Goal: Task Accomplishment & Management: Complete application form

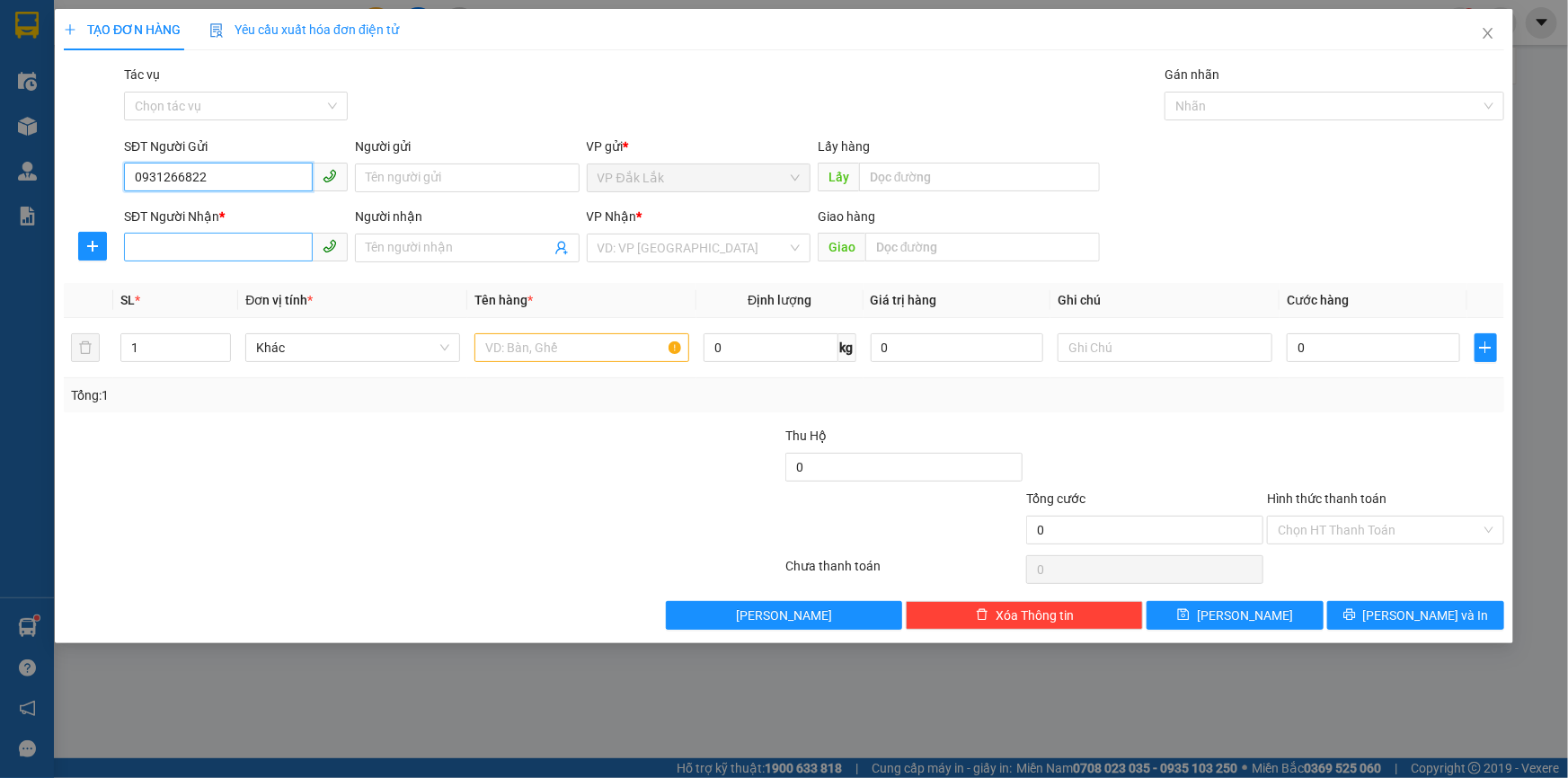
type input "0931266822"
click at [178, 246] on input "SĐT Người Nhận *" at bounding box center [218, 247] width 189 height 29
type input "0359287907"
click at [700, 254] on input "search" at bounding box center [692, 248] width 190 height 27
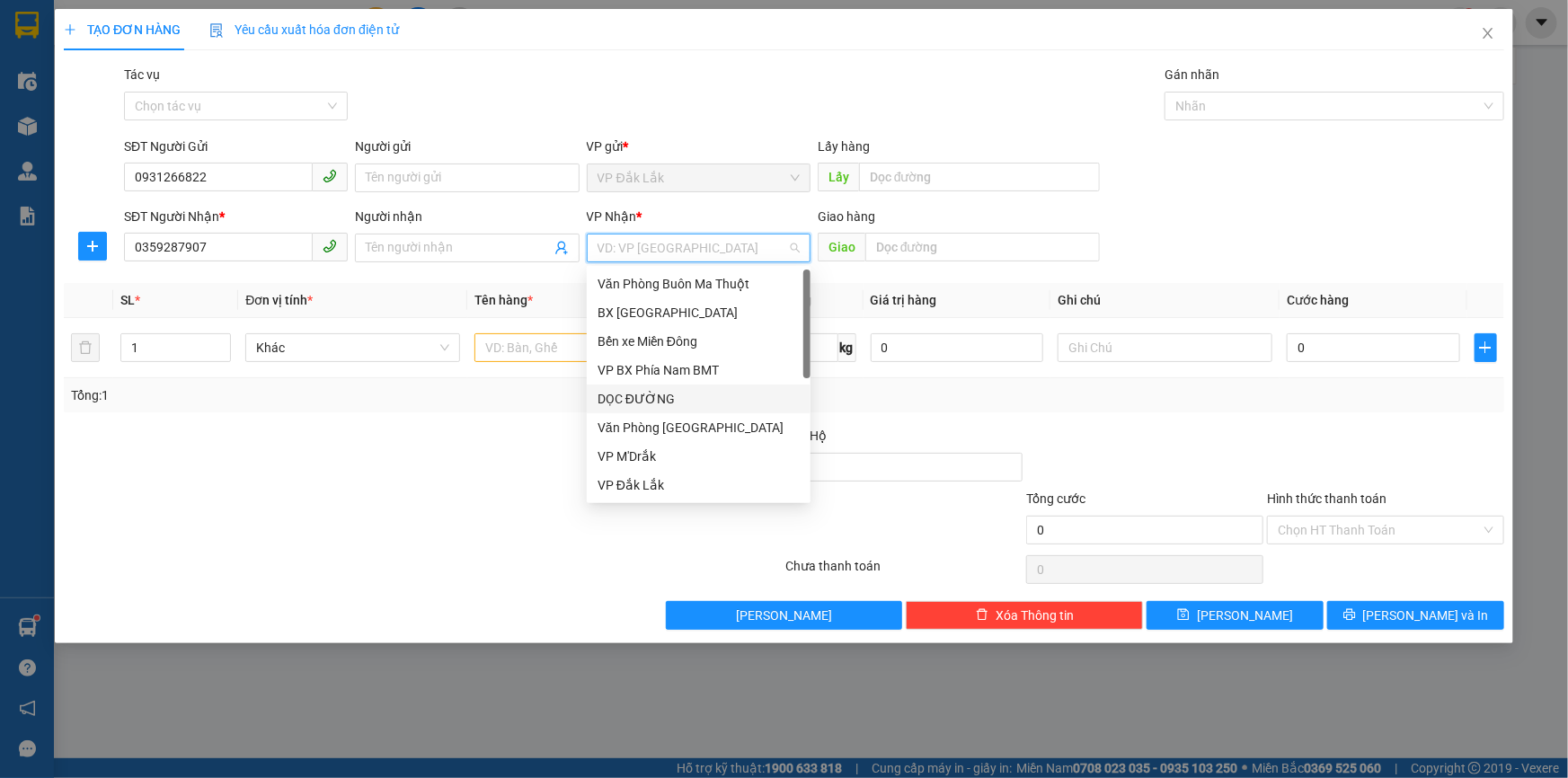
click at [624, 396] on div "DỌC ĐƯỜNG" at bounding box center [699, 399] width 203 height 20
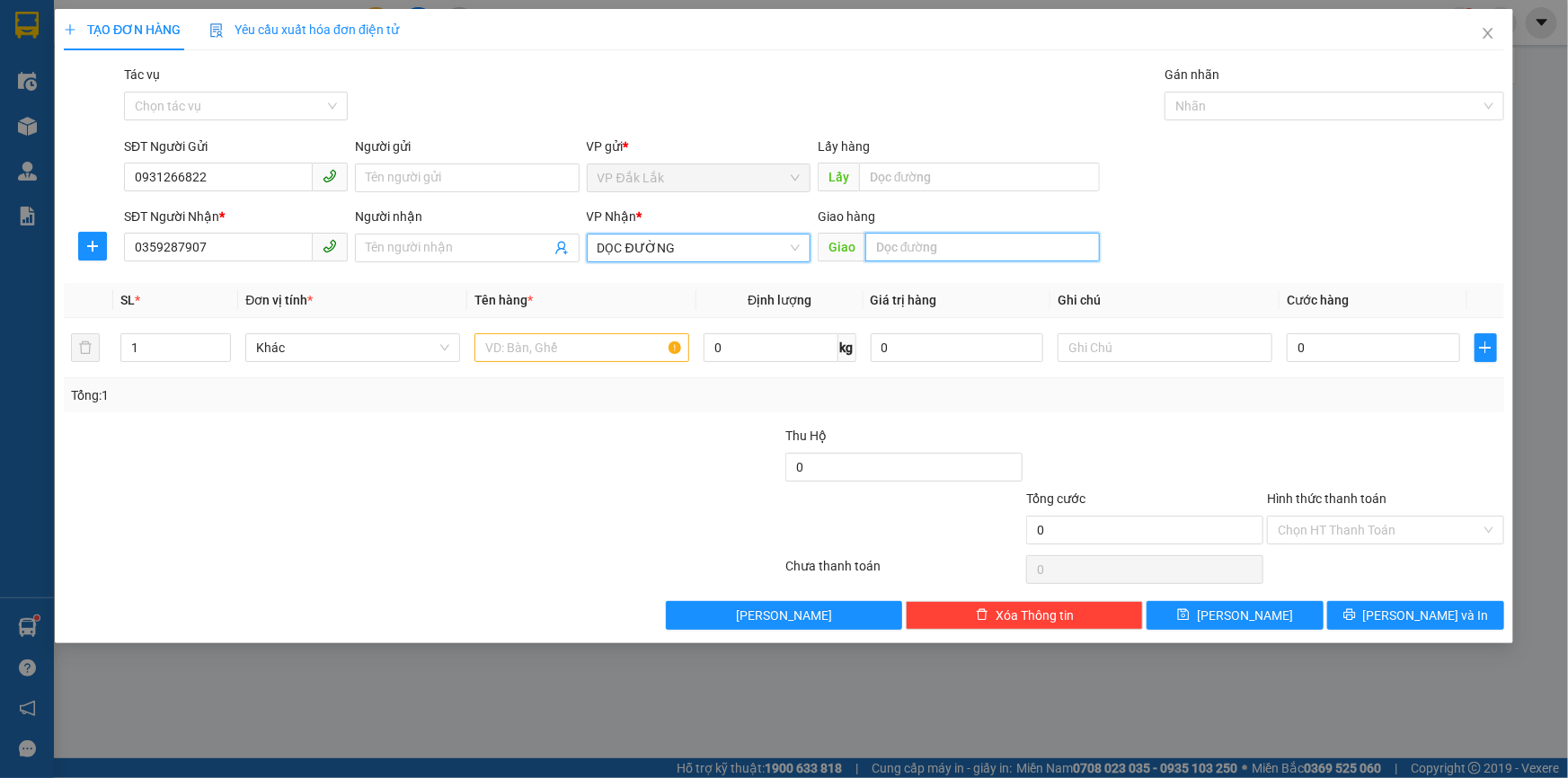
click at [939, 238] on input "text" at bounding box center [982, 247] width 234 height 29
type input "LONG THÀNH"
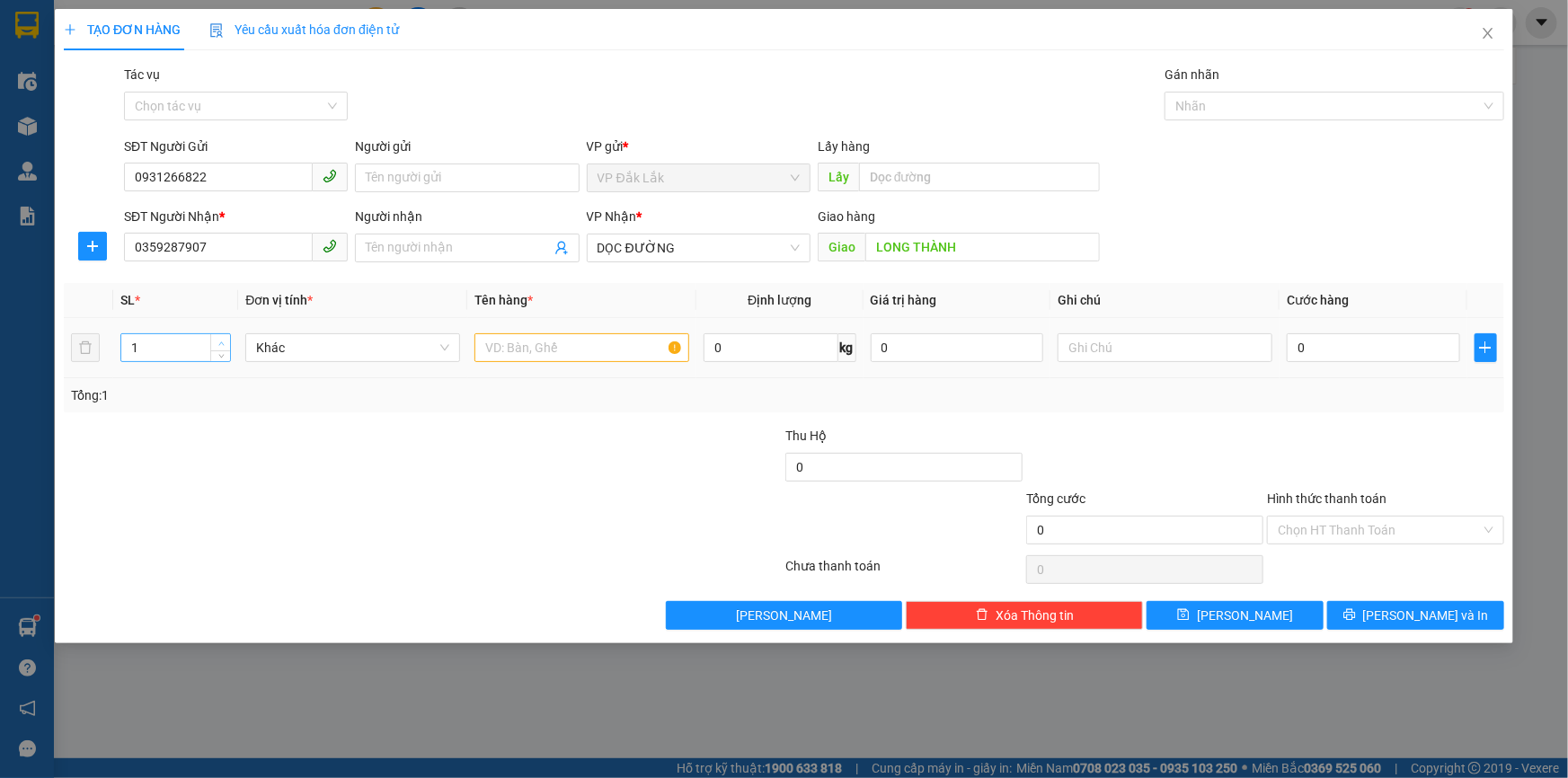
click at [215, 343] on span "up" at bounding box center [221, 344] width 11 height 11
type input "2"
click at [538, 355] on input "text" at bounding box center [581, 348] width 214 height 29
type input "2 THÙNG GIẤY"
click at [1394, 351] on input "0" at bounding box center [1373, 348] width 174 height 29
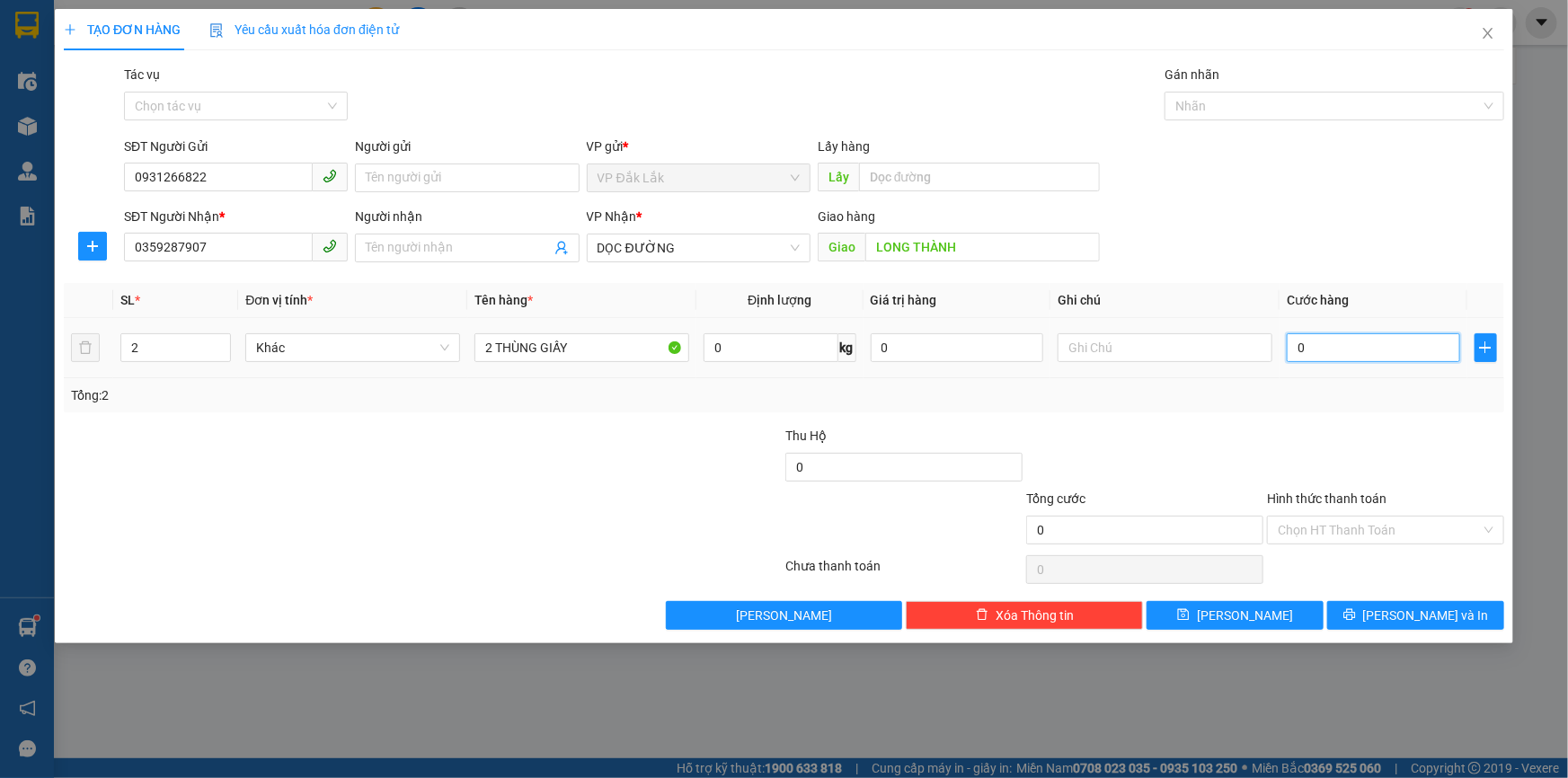
type input "3"
type input "30"
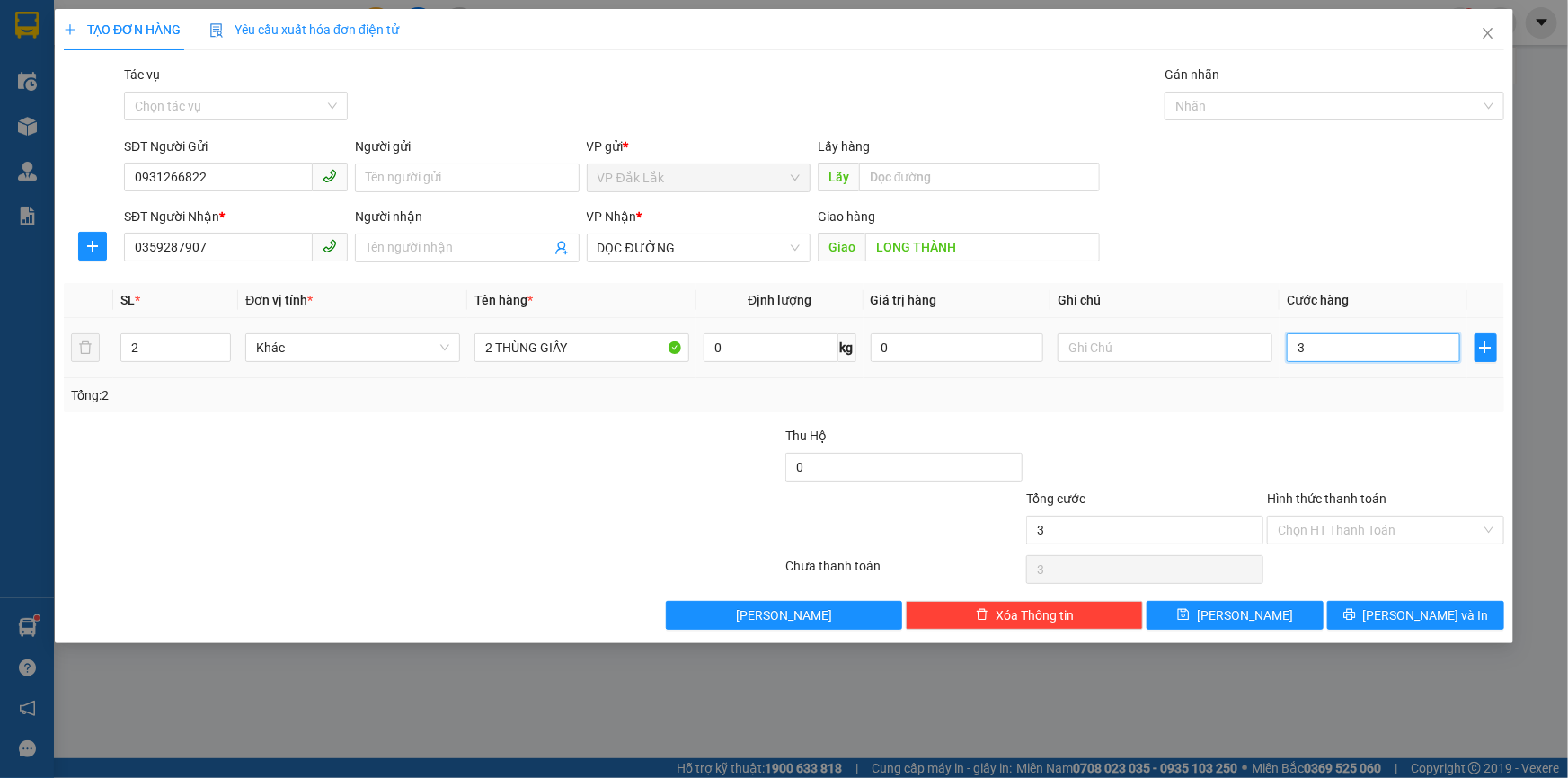
type input "30"
type input "300"
type input "3.000"
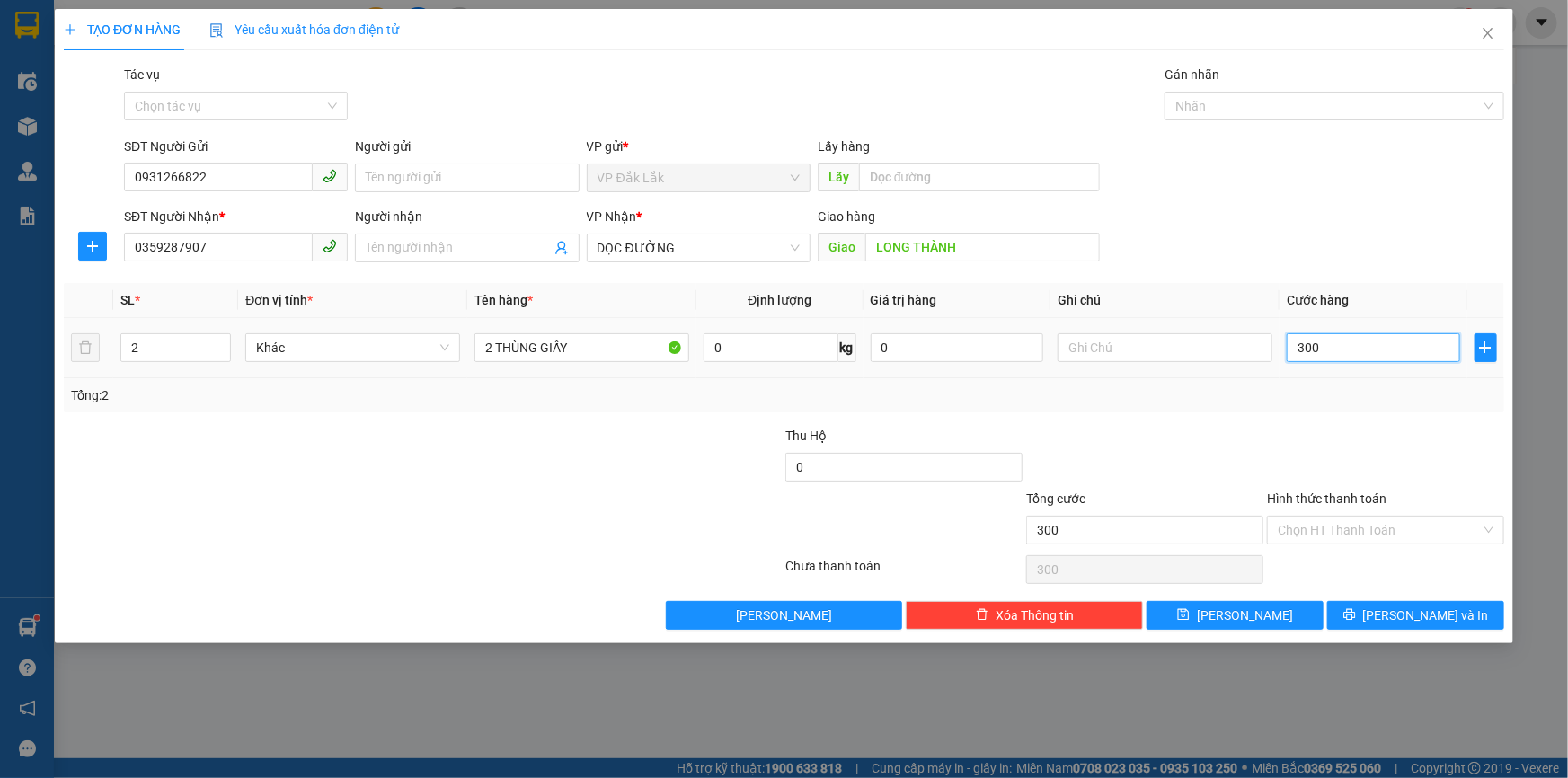
type input "3.000"
type input "30.000"
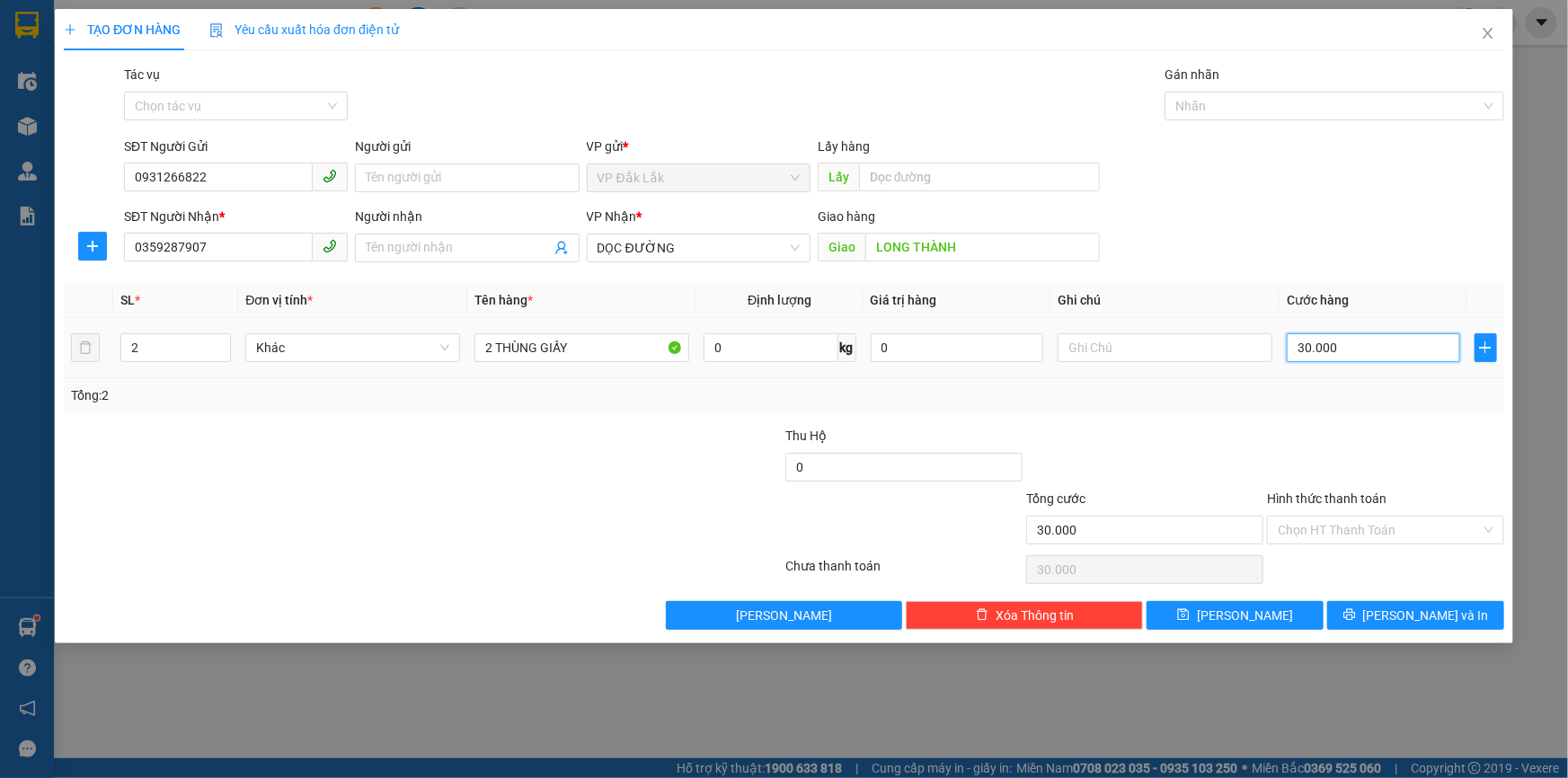
type input "300.000"
click at [1332, 525] on input "Hình thức thanh toán" at bounding box center [1379, 531] width 203 height 27
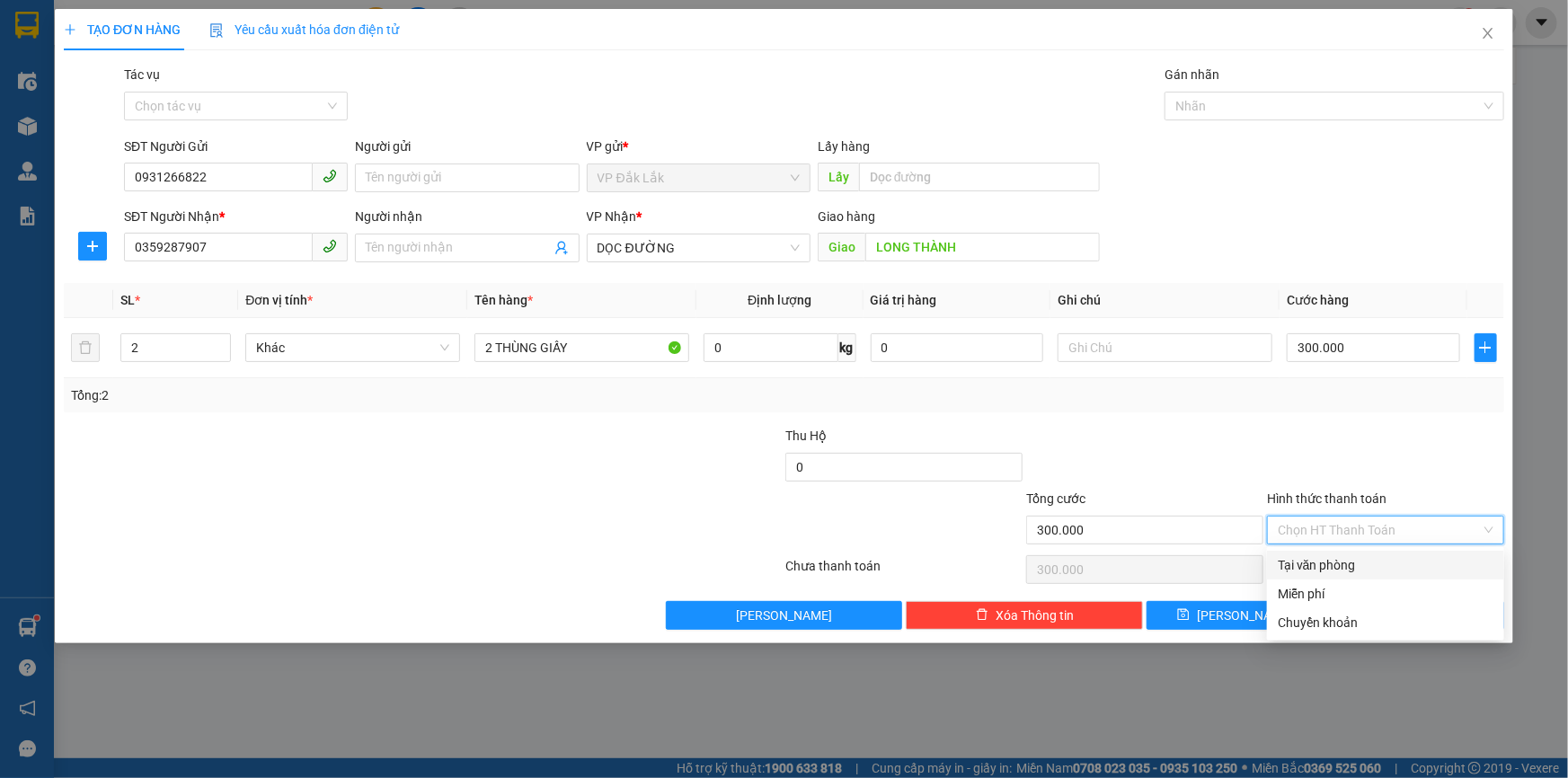
click at [1312, 565] on div "Tại văn phòng" at bounding box center [1384, 565] width 215 height 20
type input "0"
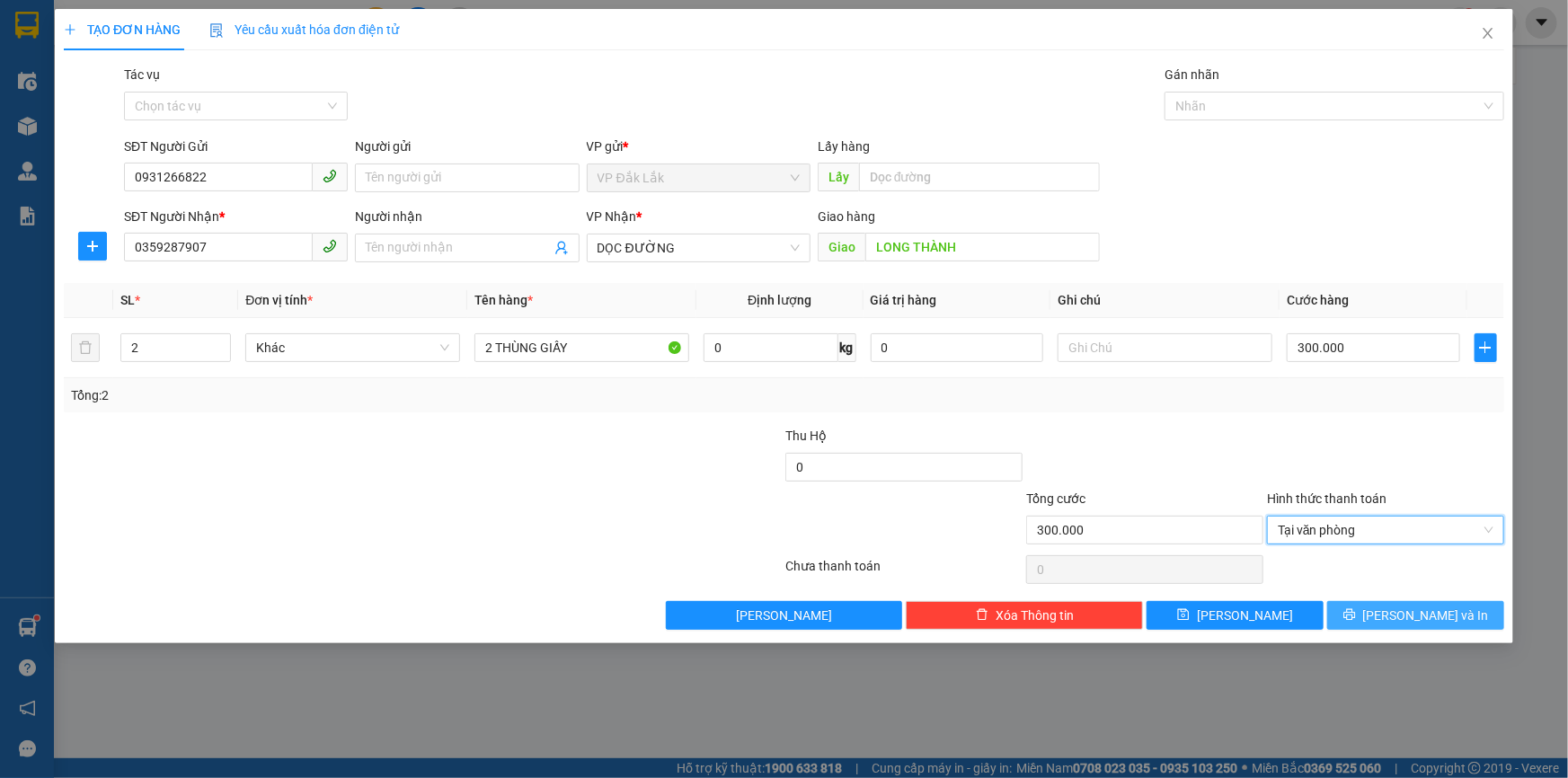
drag, startPoint x: 1404, startPoint y: 619, endPoint x: 1404, endPoint y: 638, distance: 19.0
click at [1404, 620] on span "[PERSON_NAME] và In" at bounding box center [1425, 616] width 125 height 20
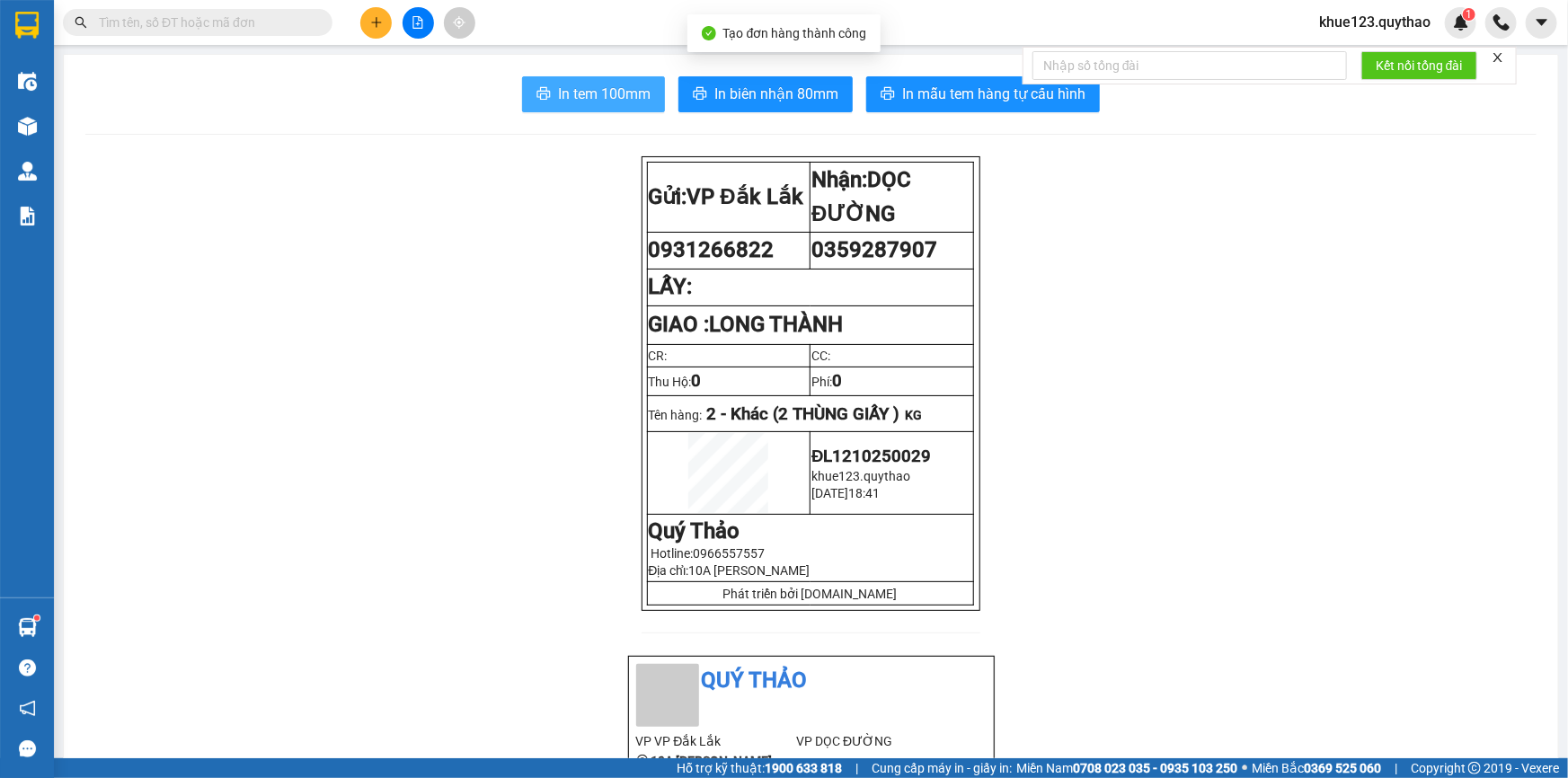
click at [605, 89] on span "In tem 100mm" at bounding box center [604, 94] width 93 height 23
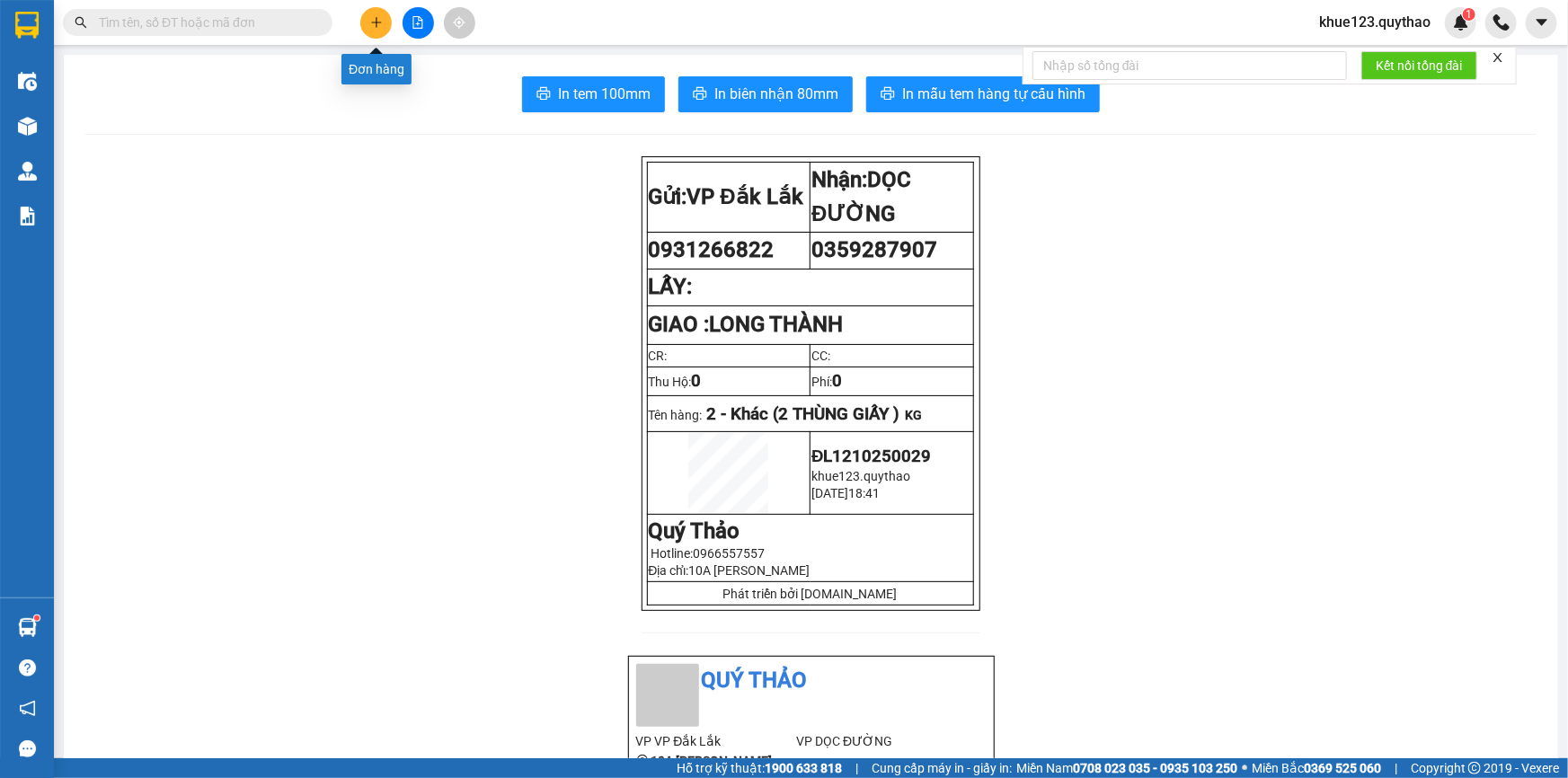
click at [385, 19] on button at bounding box center [376, 23] width 32 height 32
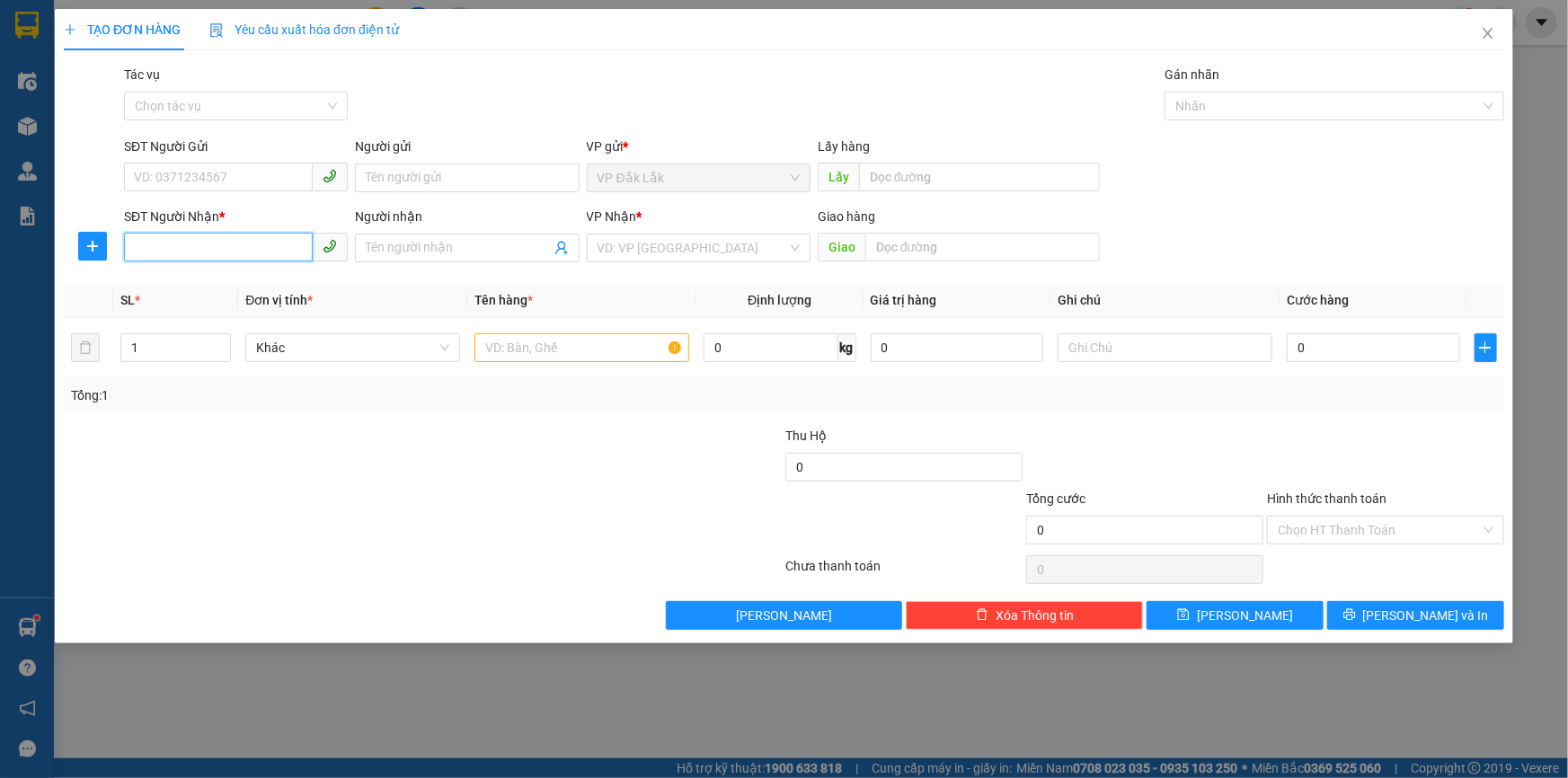
click at [185, 250] on input "SĐT Người Nhận *" at bounding box center [218, 247] width 189 height 29
type input "0911517517"
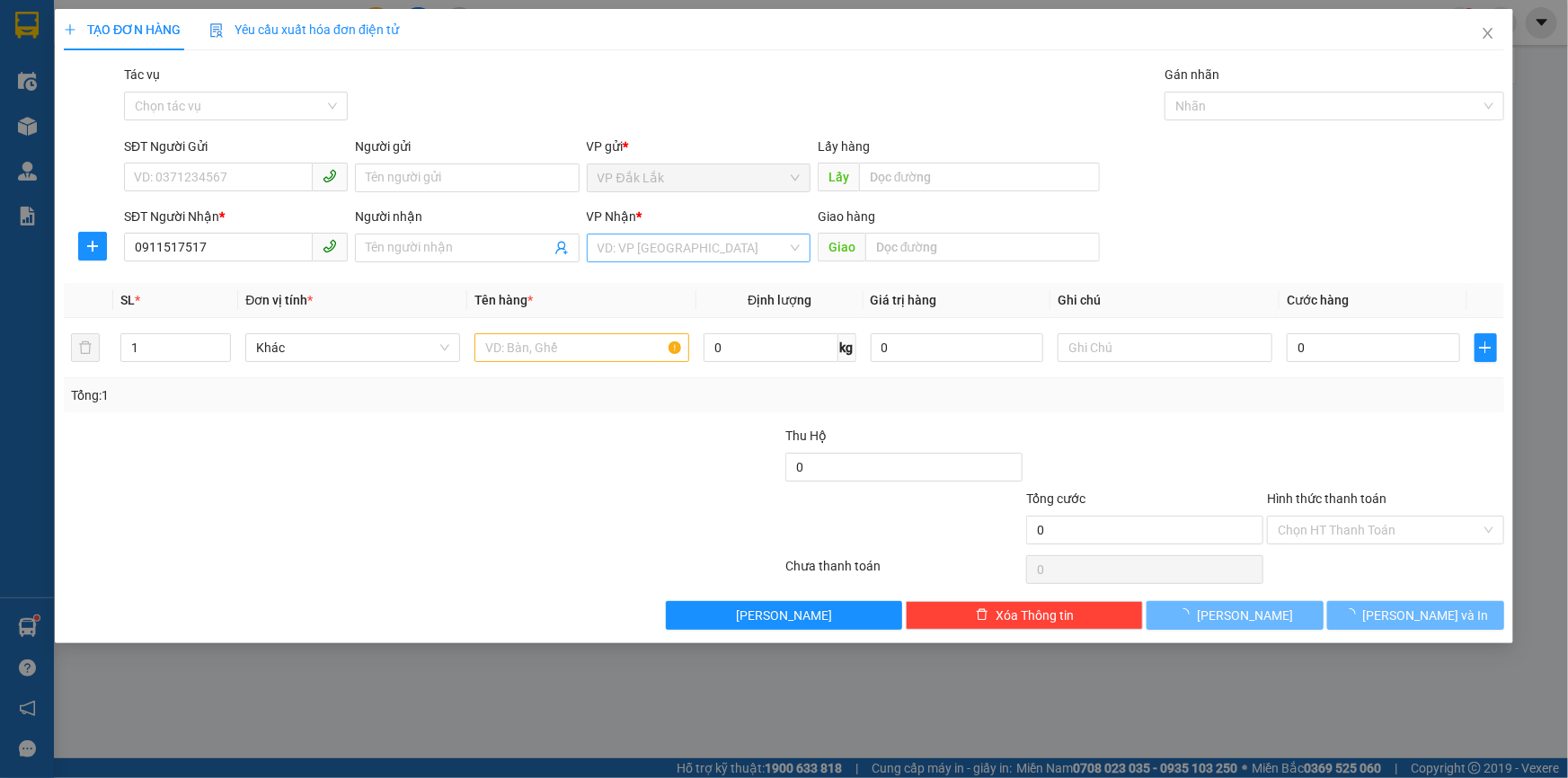
click at [660, 243] on input "search" at bounding box center [692, 248] width 190 height 27
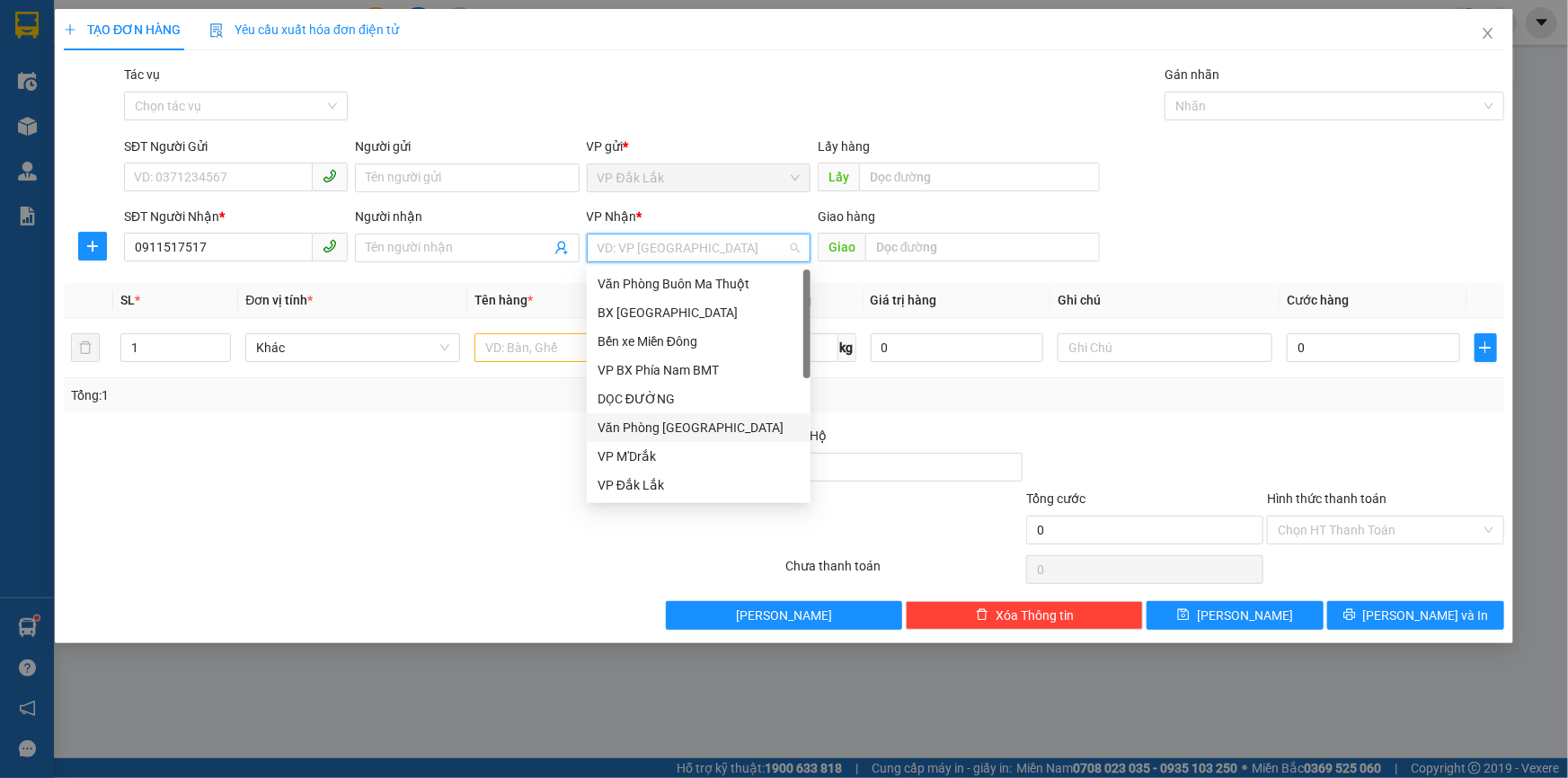
click at [658, 426] on div "Văn Phòng [GEOGRAPHIC_DATA]" at bounding box center [699, 428] width 203 height 20
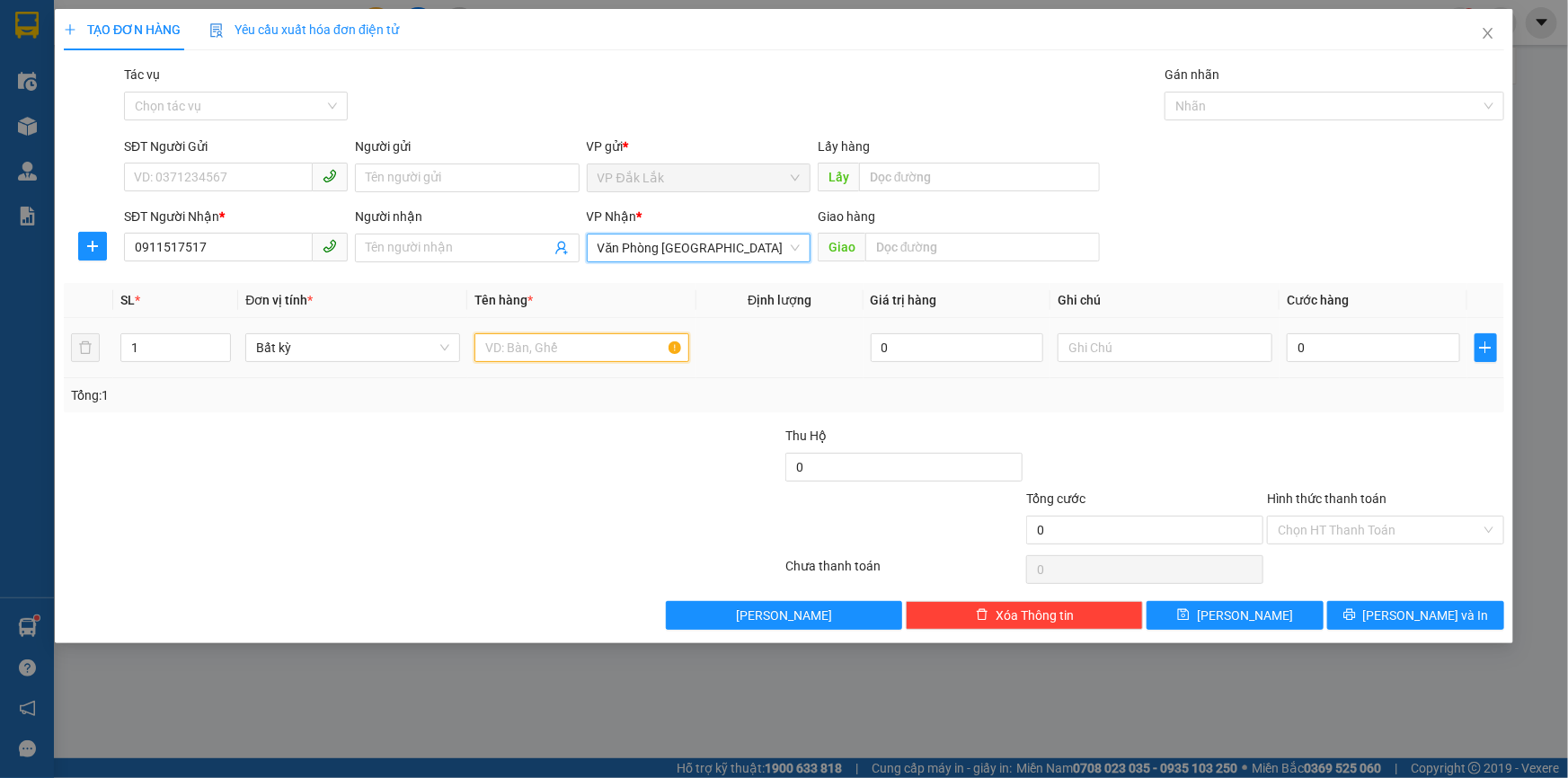
click at [614, 345] on input "text" at bounding box center [581, 348] width 214 height 29
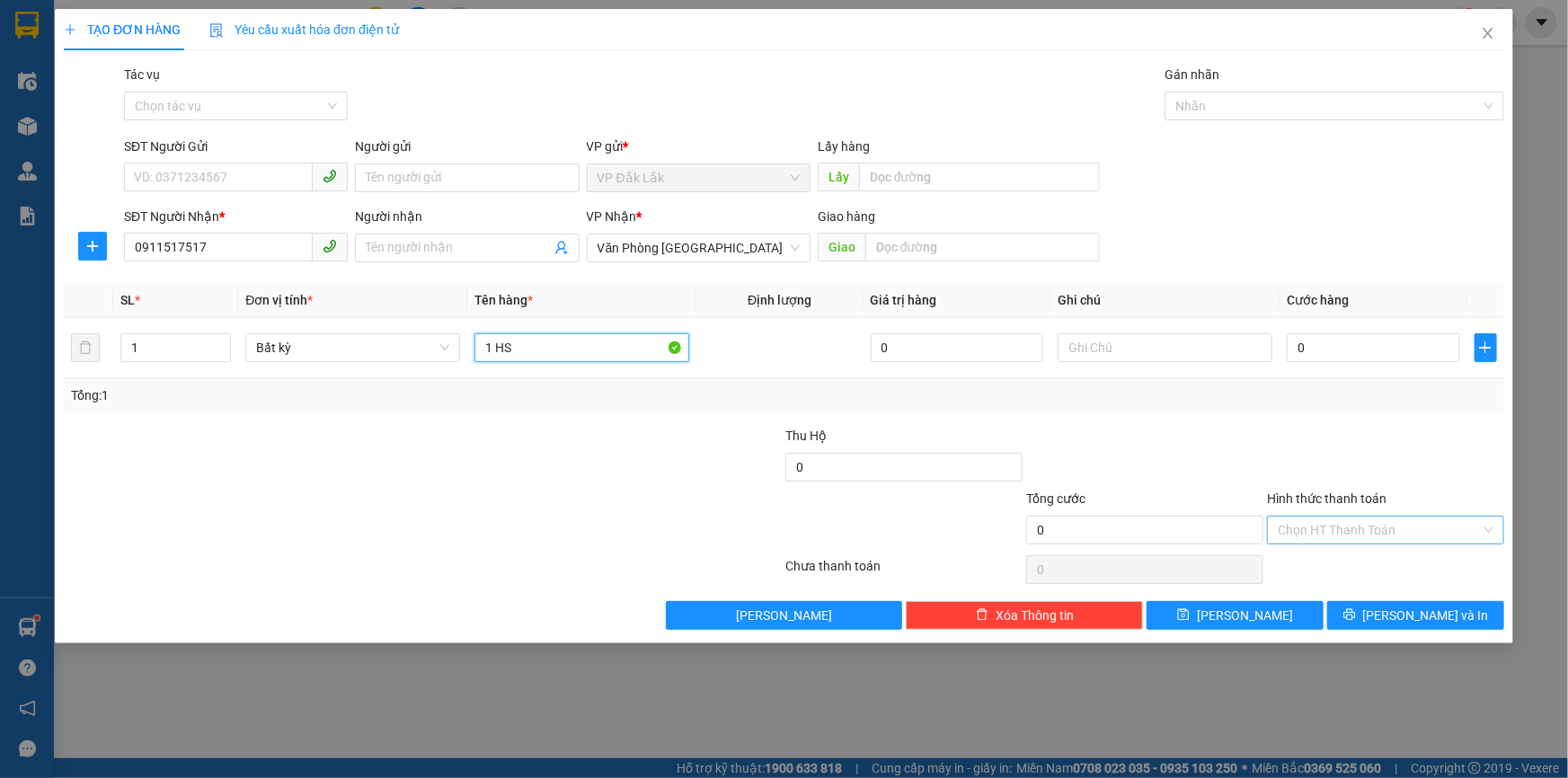
type input "1 HS"
click at [1355, 530] on input "Hình thức thanh toán" at bounding box center [1379, 531] width 203 height 27
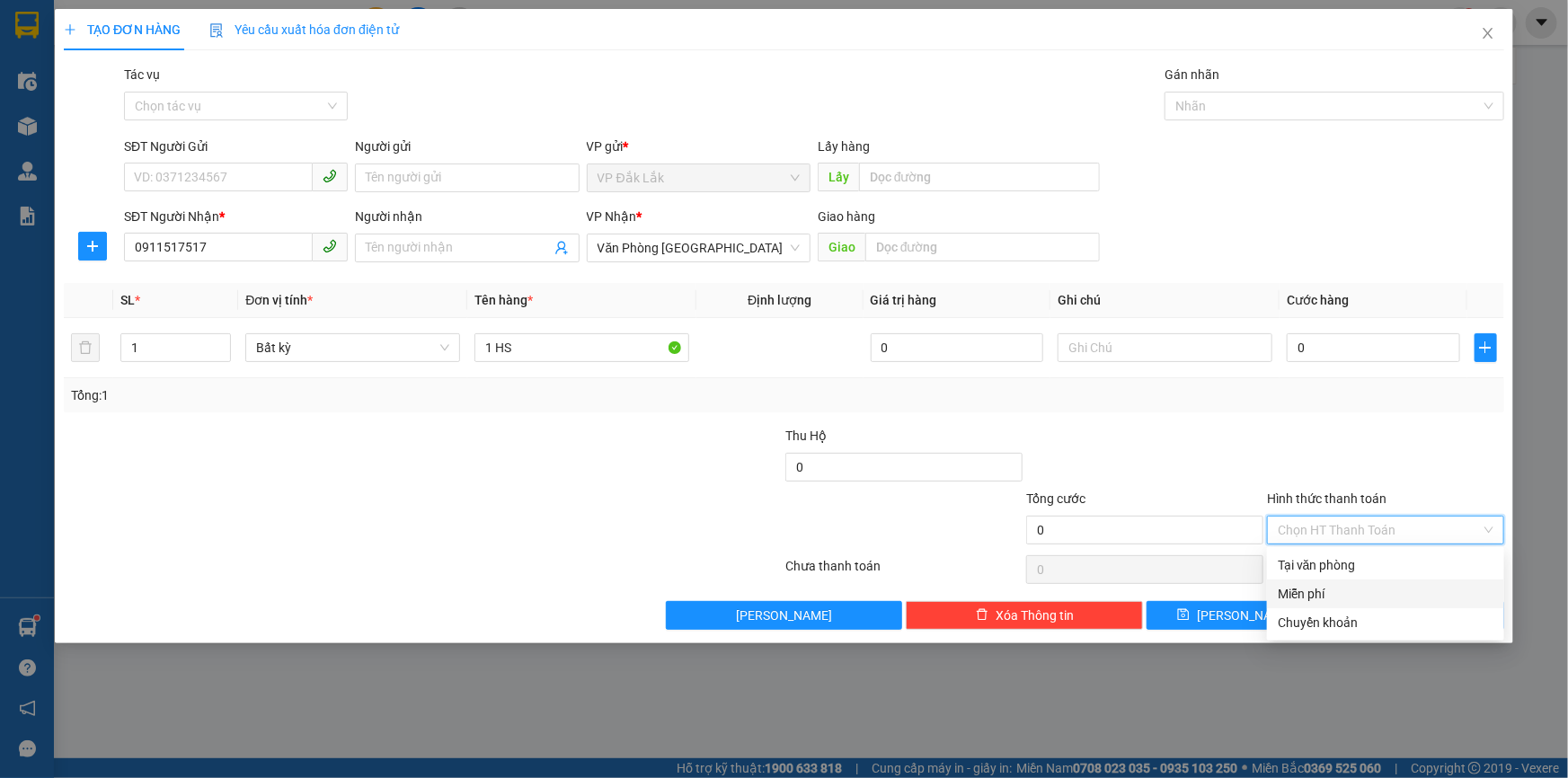
click at [1303, 589] on div "Miễn phí" at bounding box center [1384, 594] width 215 height 20
drag, startPoint x: 1352, startPoint y: 611, endPoint x: 1340, endPoint y: 613, distance: 12.2
click at [1353, 611] on button "[PERSON_NAME] và In" at bounding box center [1415, 616] width 177 height 29
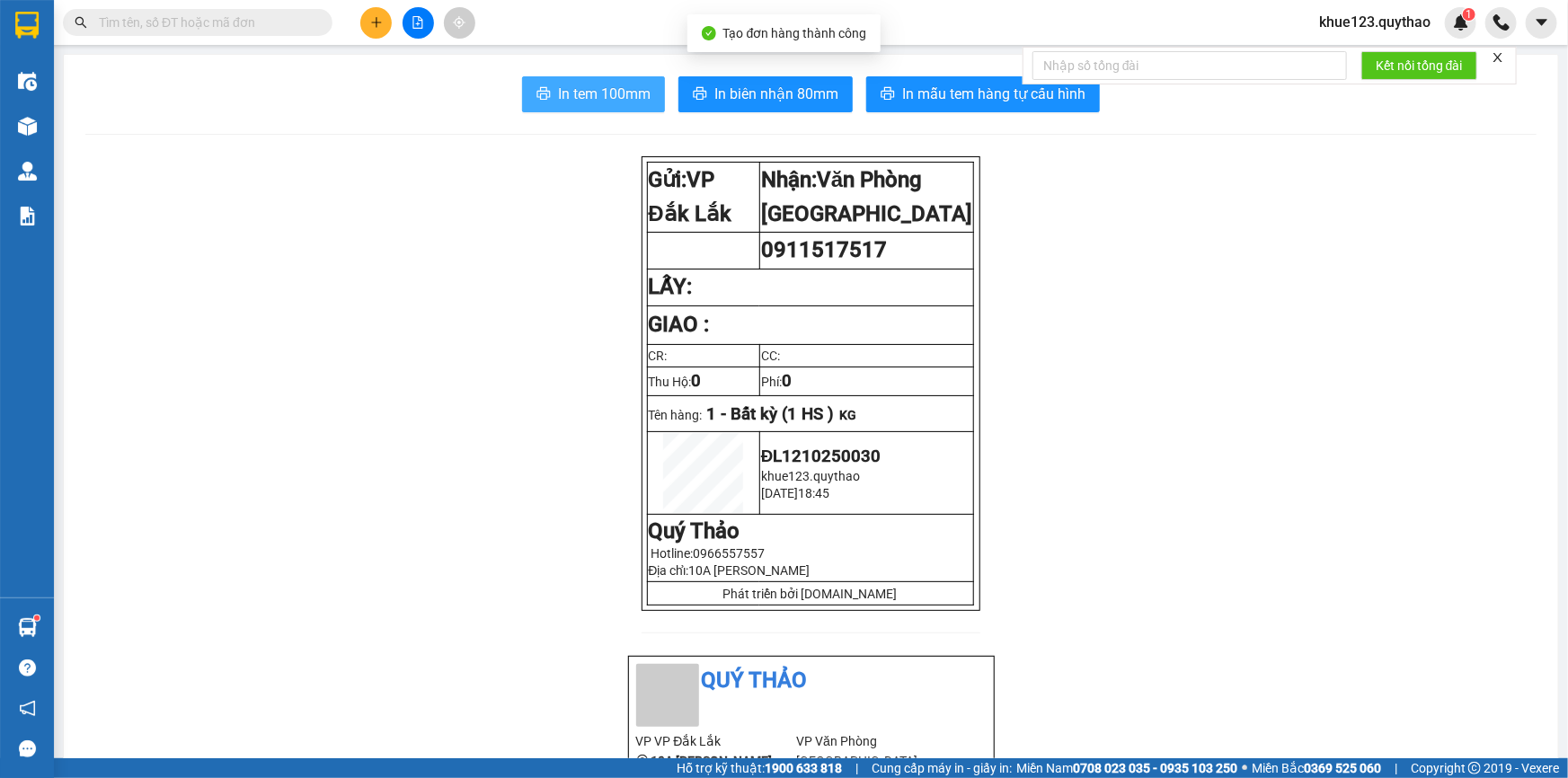
click at [600, 99] on span "In tem 100mm" at bounding box center [604, 94] width 93 height 23
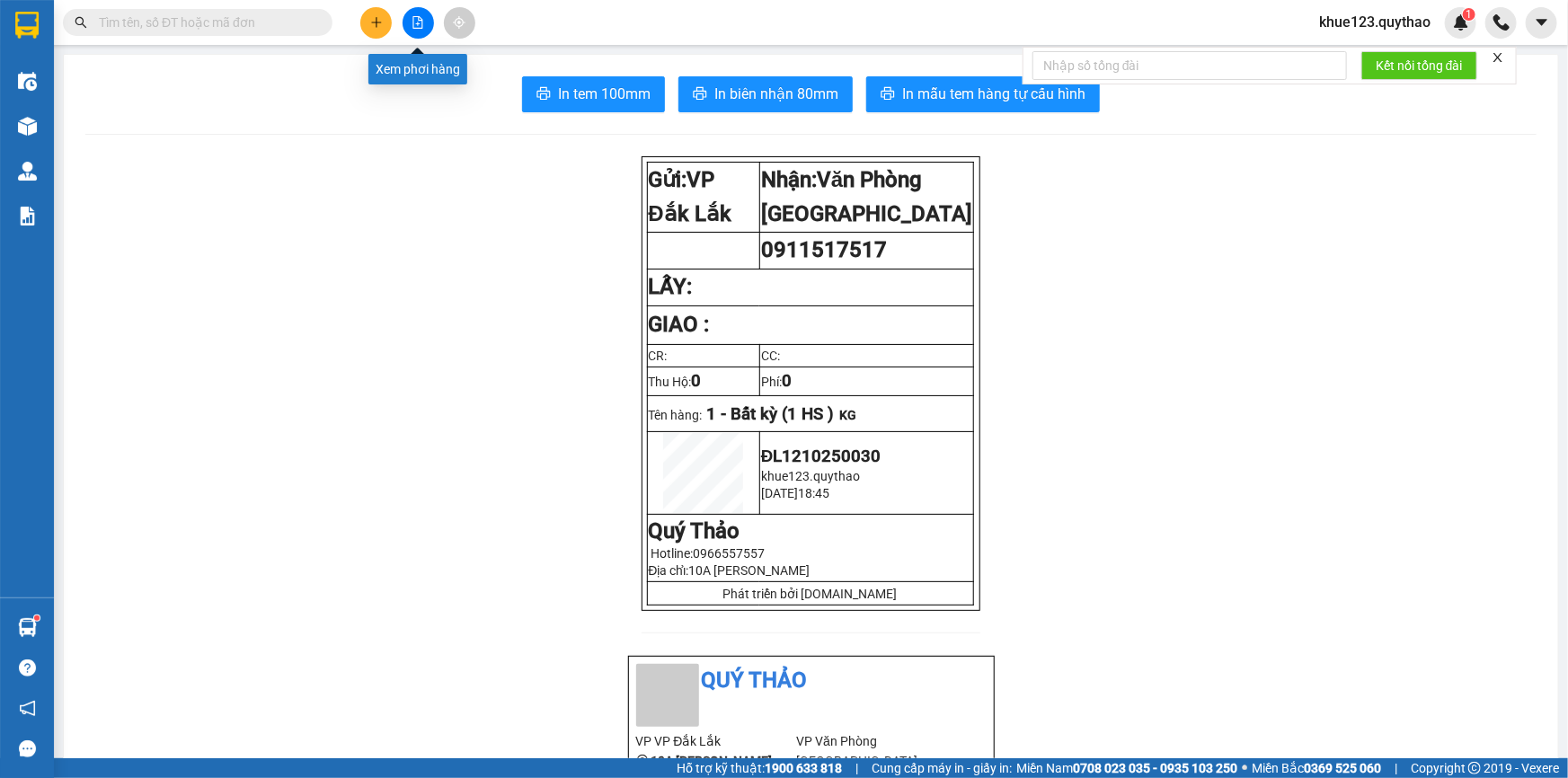
click at [417, 29] on button at bounding box center [418, 23] width 32 height 32
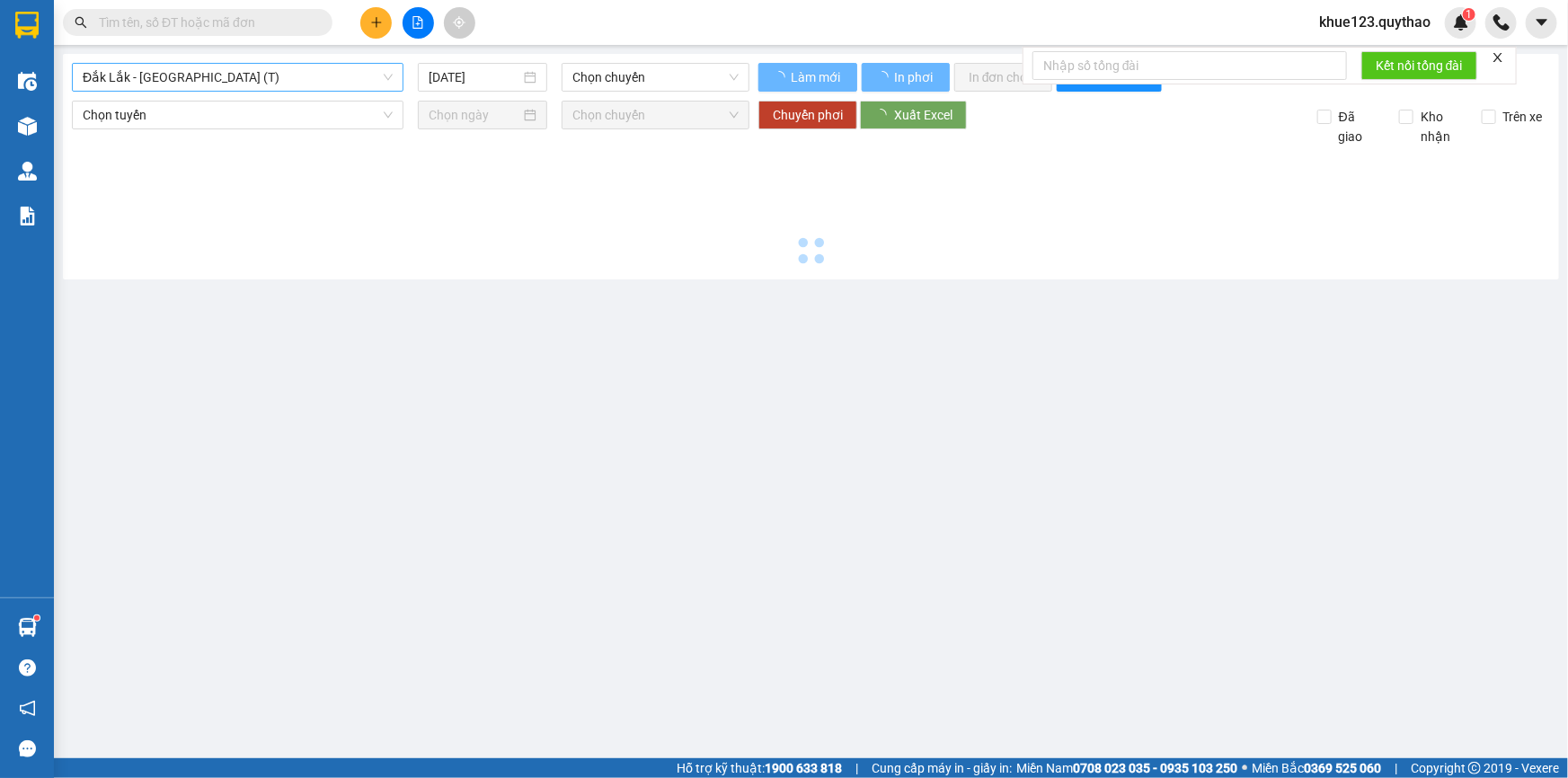
click at [276, 72] on span "Đắk Lắk - [GEOGRAPHIC_DATA] (T)" at bounding box center [237, 77] width 310 height 27
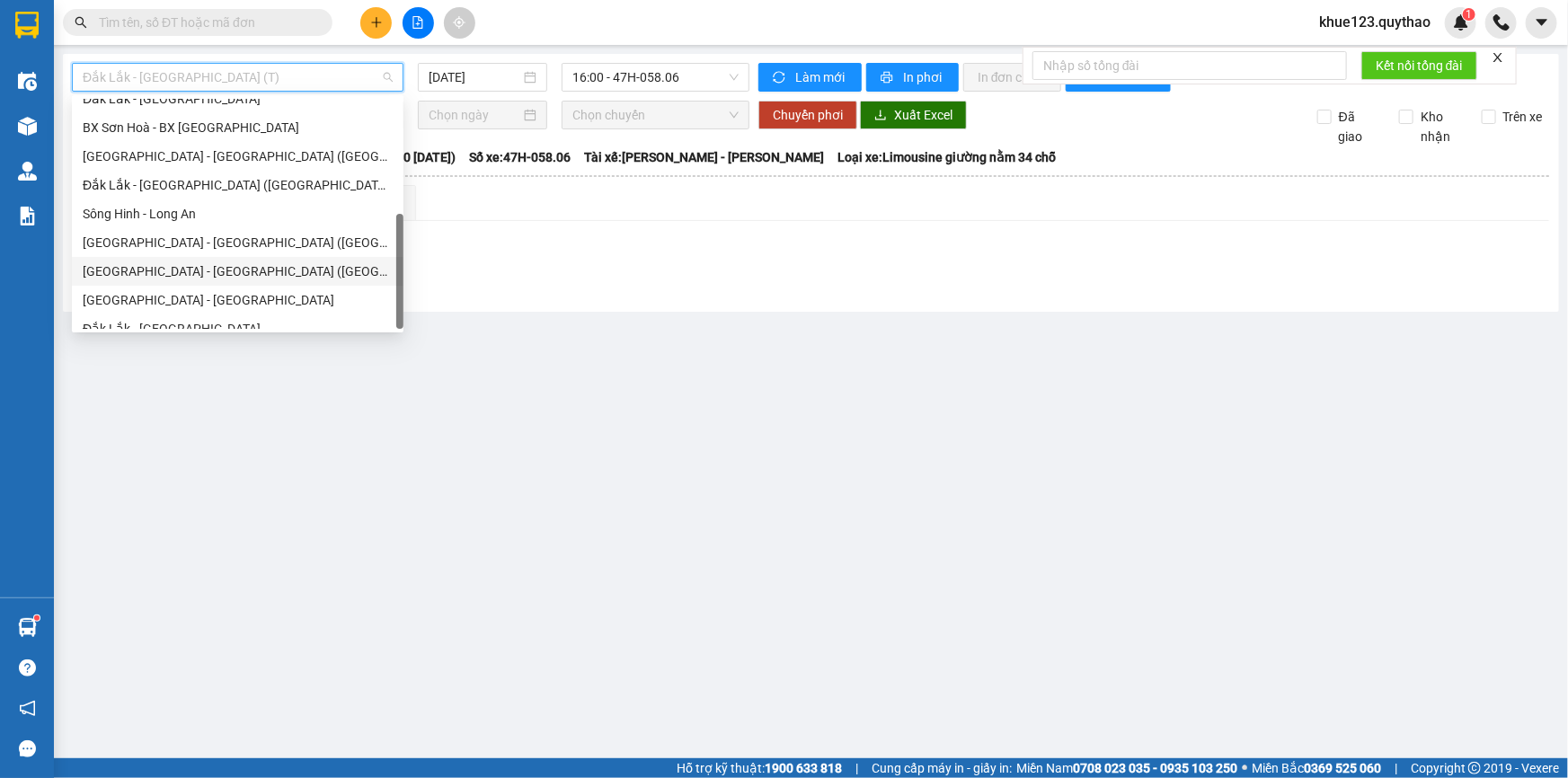
scroll to position [258, 0]
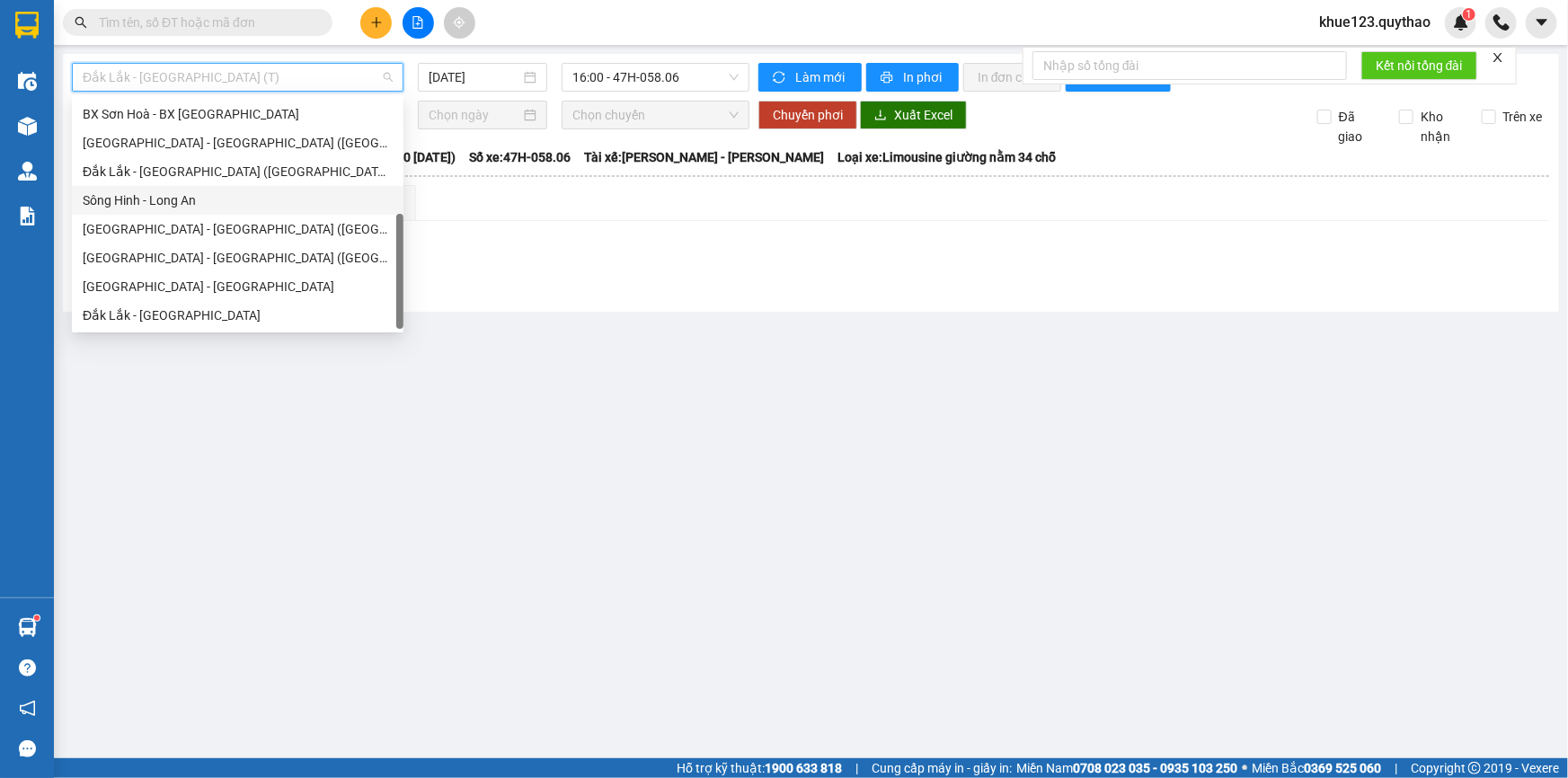
click at [186, 198] on div "Sông Hinh - Long An" at bounding box center [237, 201] width 310 height 20
type input "[DATE]"
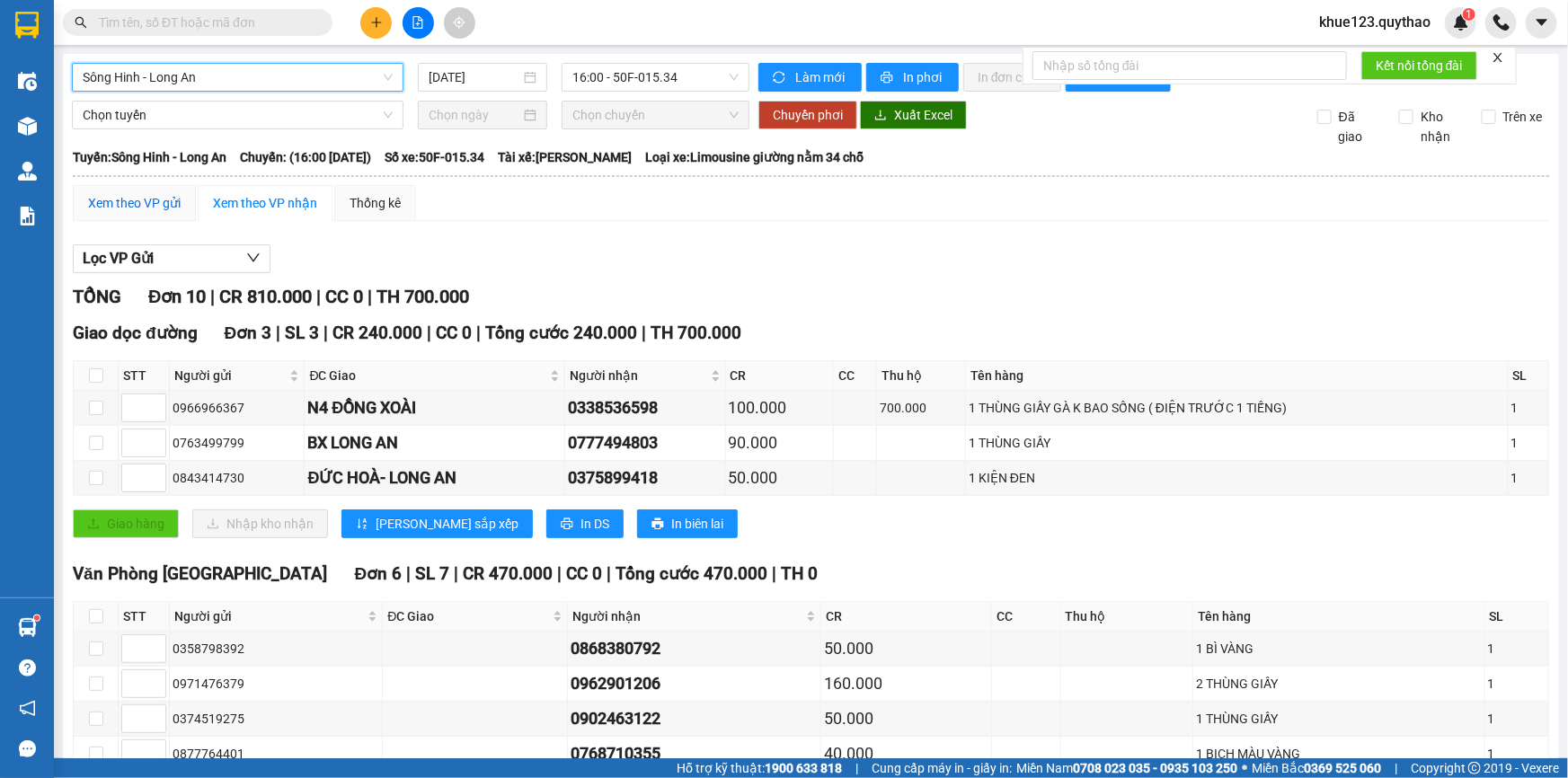
click at [153, 204] on div "Xem theo VP gửi" at bounding box center [134, 204] width 93 height 20
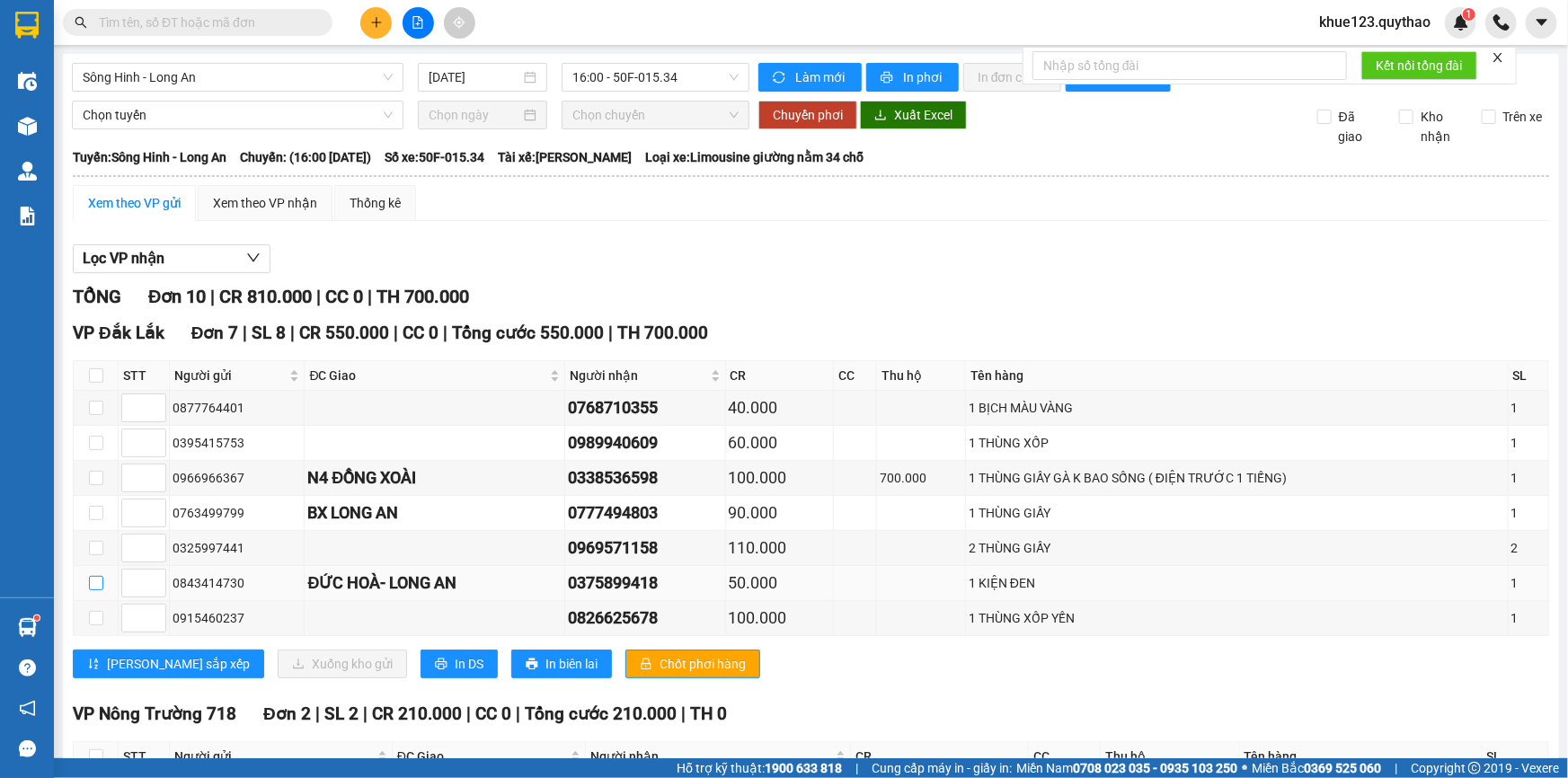
click at [90, 583] on input "checkbox" at bounding box center [96, 584] width 15 height 15
checkbox input "true"
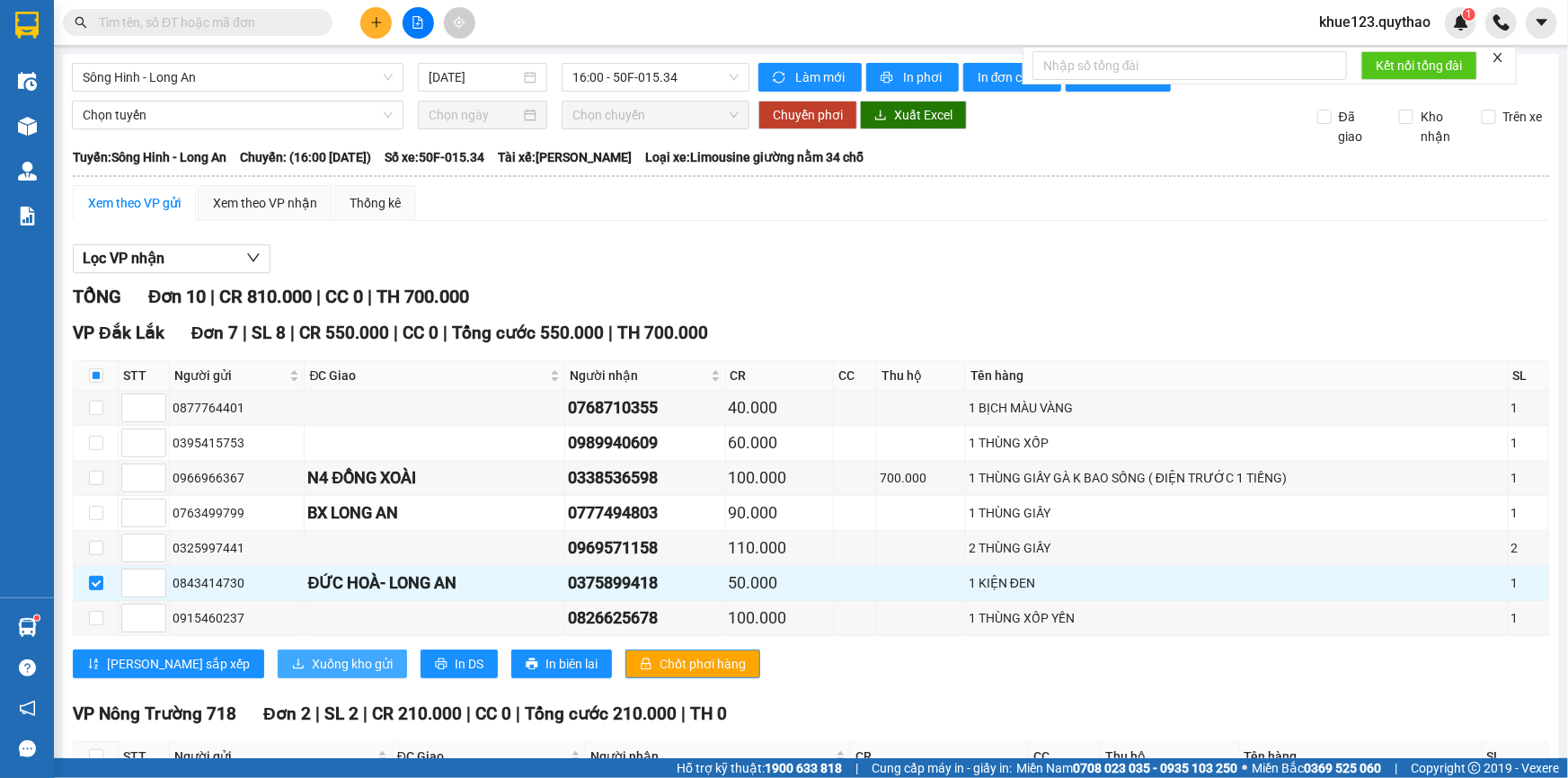
click at [321, 663] on button "Xuống kho gửi" at bounding box center [342, 664] width 129 height 29
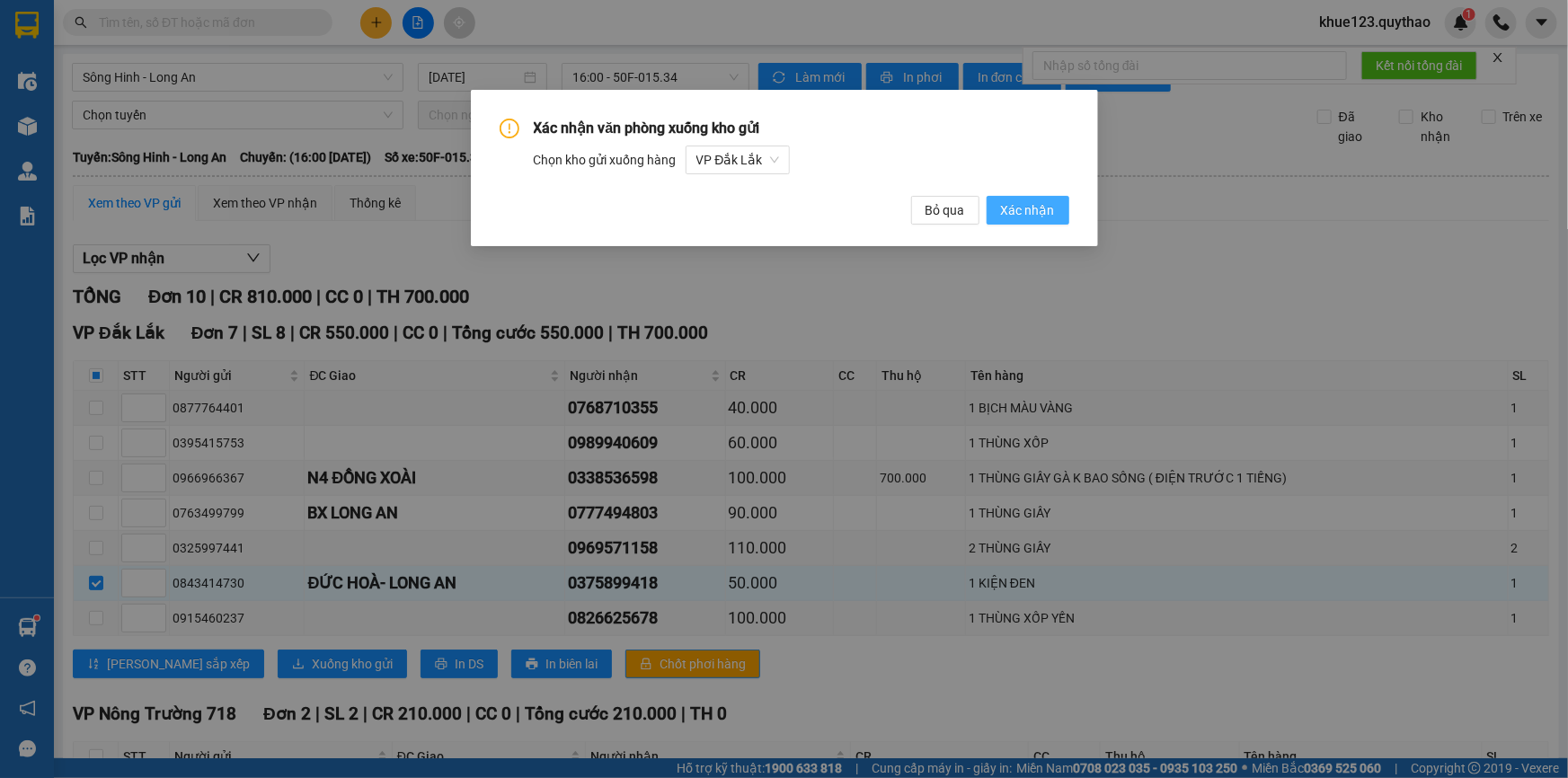
click at [1027, 219] on span "Xác nhận" at bounding box center [1027, 211] width 54 height 20
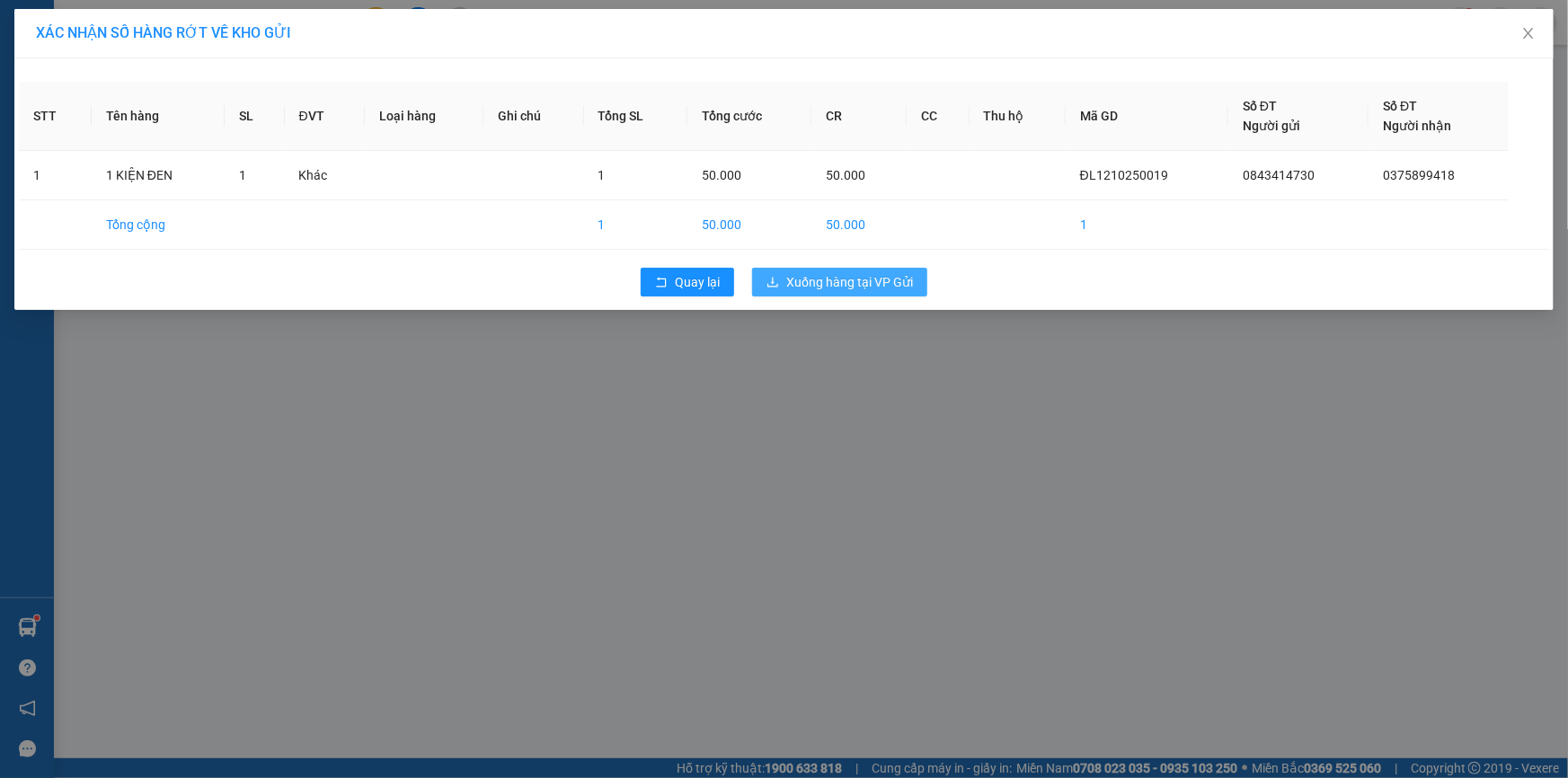
click at [898, 269] on button "Xuống hàng tại VP Gửi" at bounding box center [839, 283] width 175 height 29
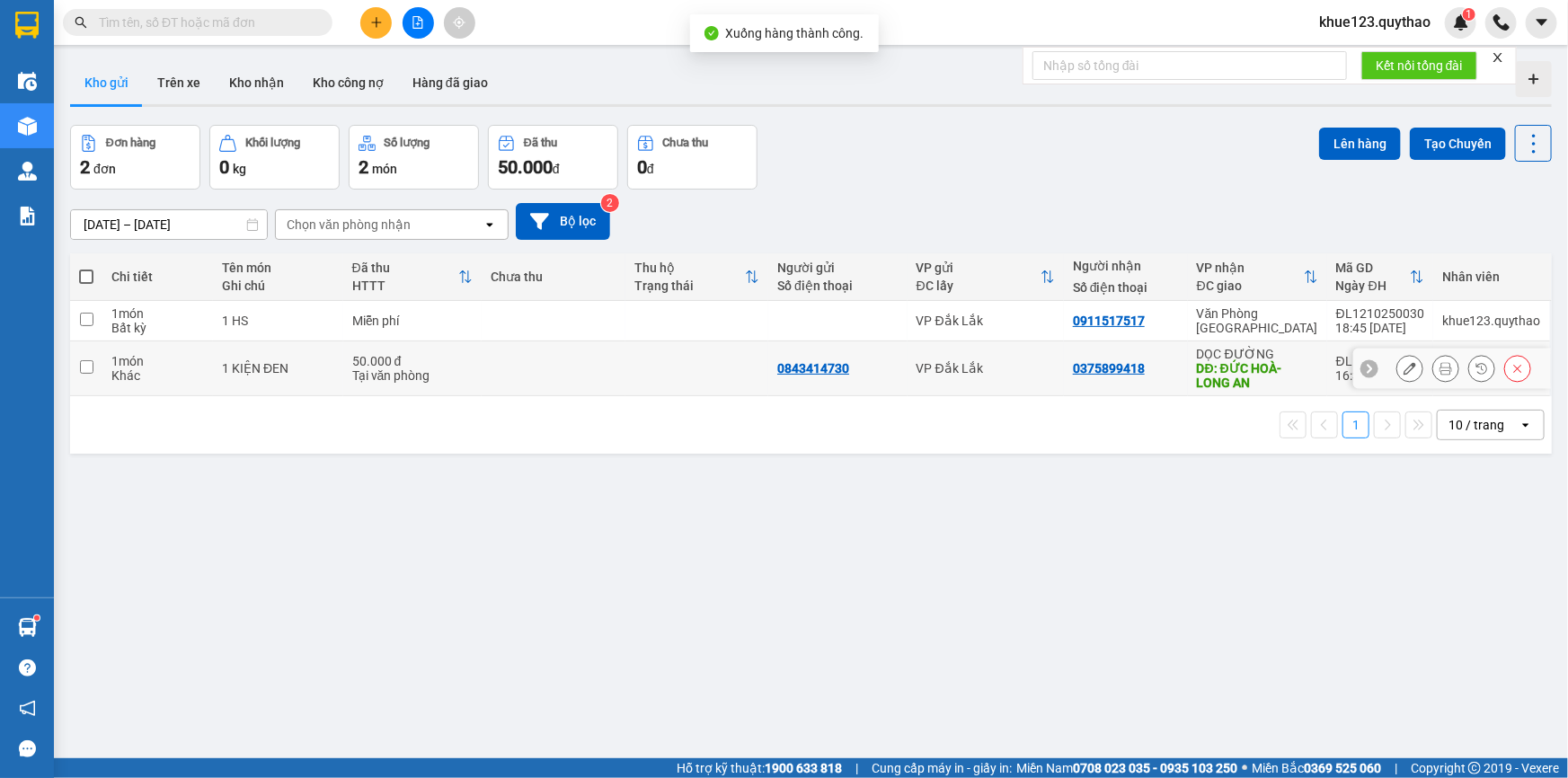
click at [1439, 368] on icon at bounding box center [1445, 369] width 13 height 13
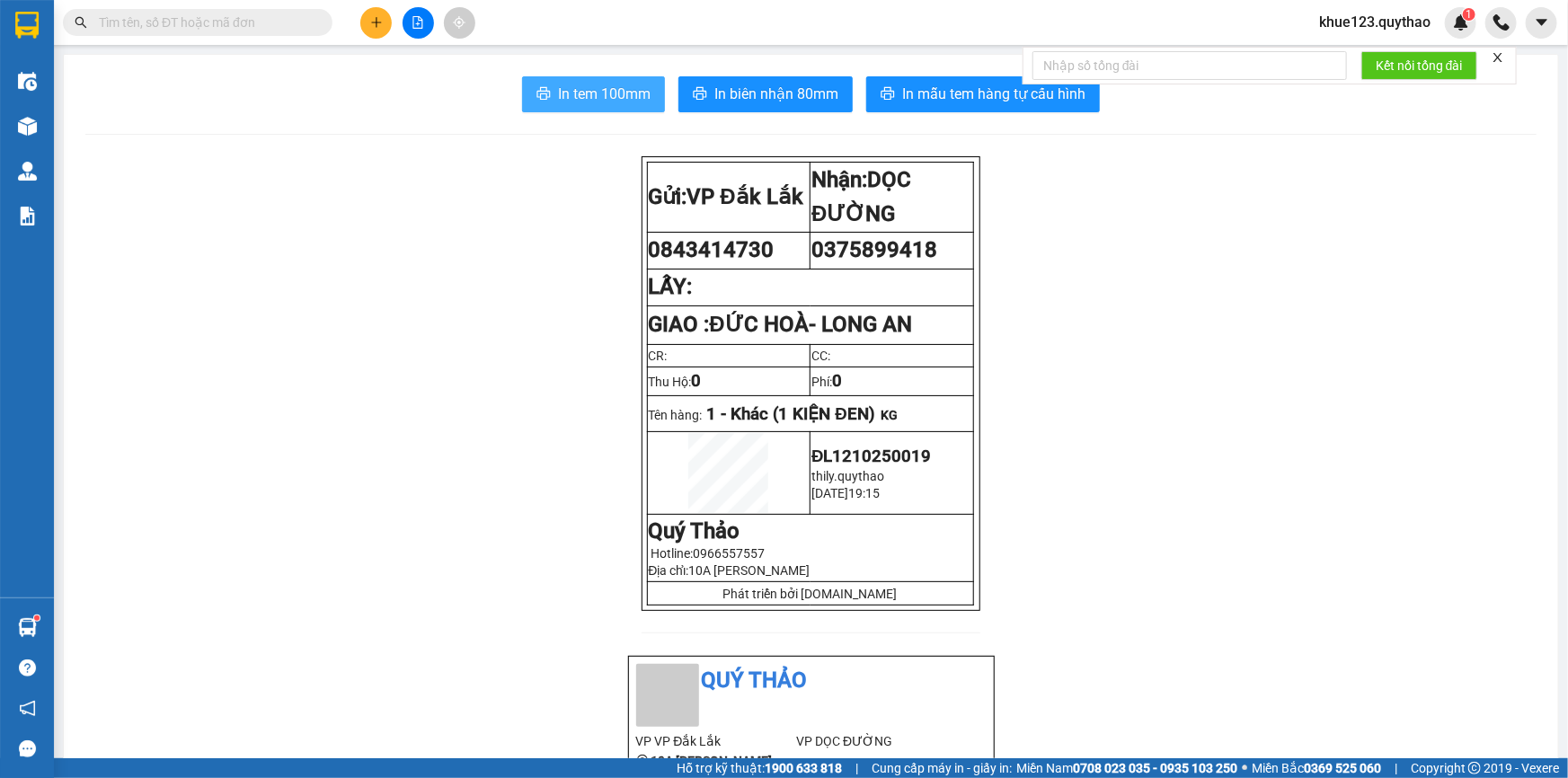
click at [629, 95] on span "In tem 100mm" at bounding box center [604, 94] width 93 height 23
click at [375, 17] on icon "plus" at bounding box center [376, 23] width 13 height 13
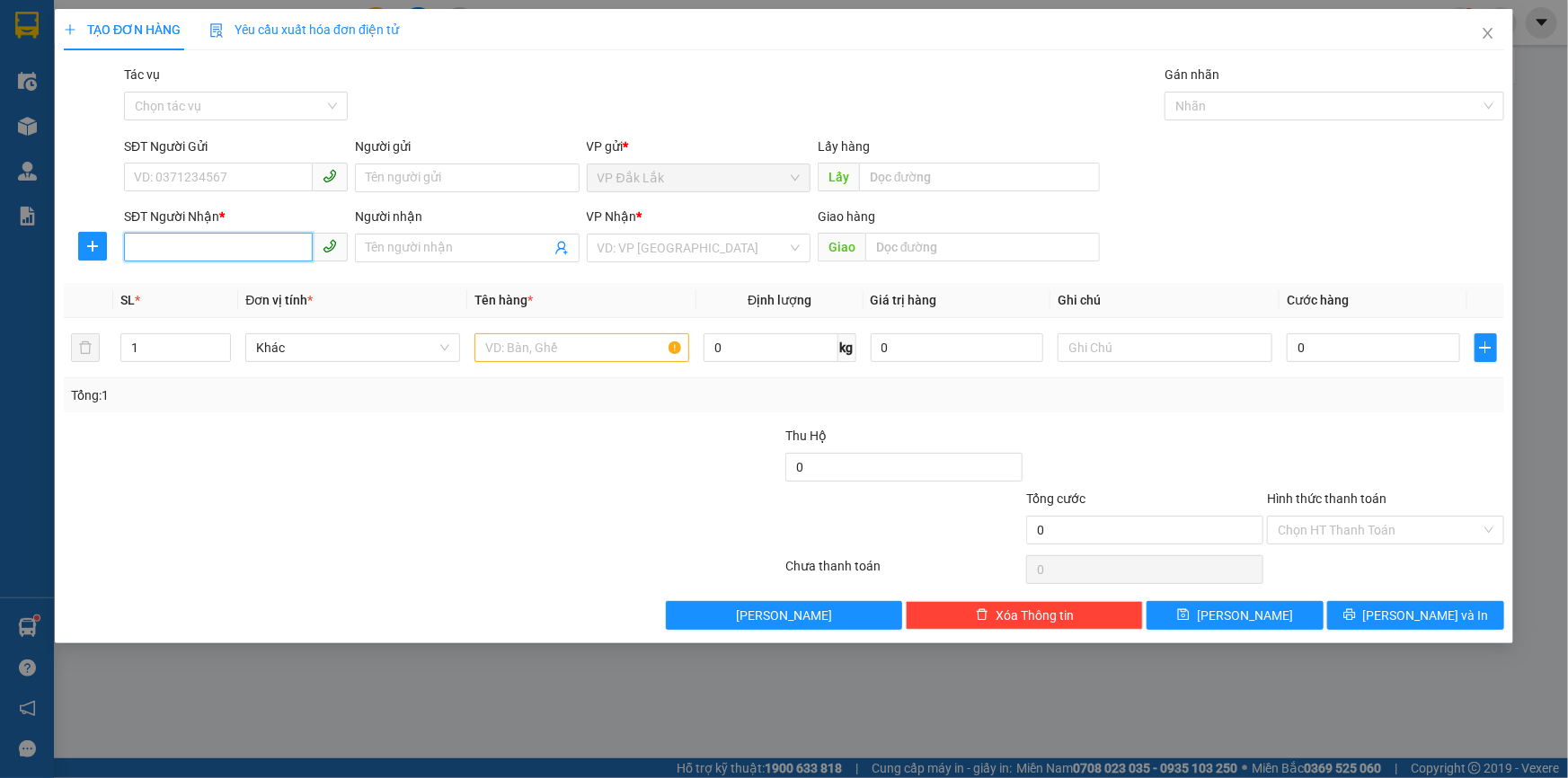
click at [194, 246] on input "SĐT Người Nhận *" at bounding box center [218, 247] width 189 height 29
click at [166, 280] on div "0983832656" at bounding box center [235, 284] width 203 height 20
type input "0983832656"
type input "2"
click at [222, 338] on span "up" at bounding box center [221, 344] width 11 height 11
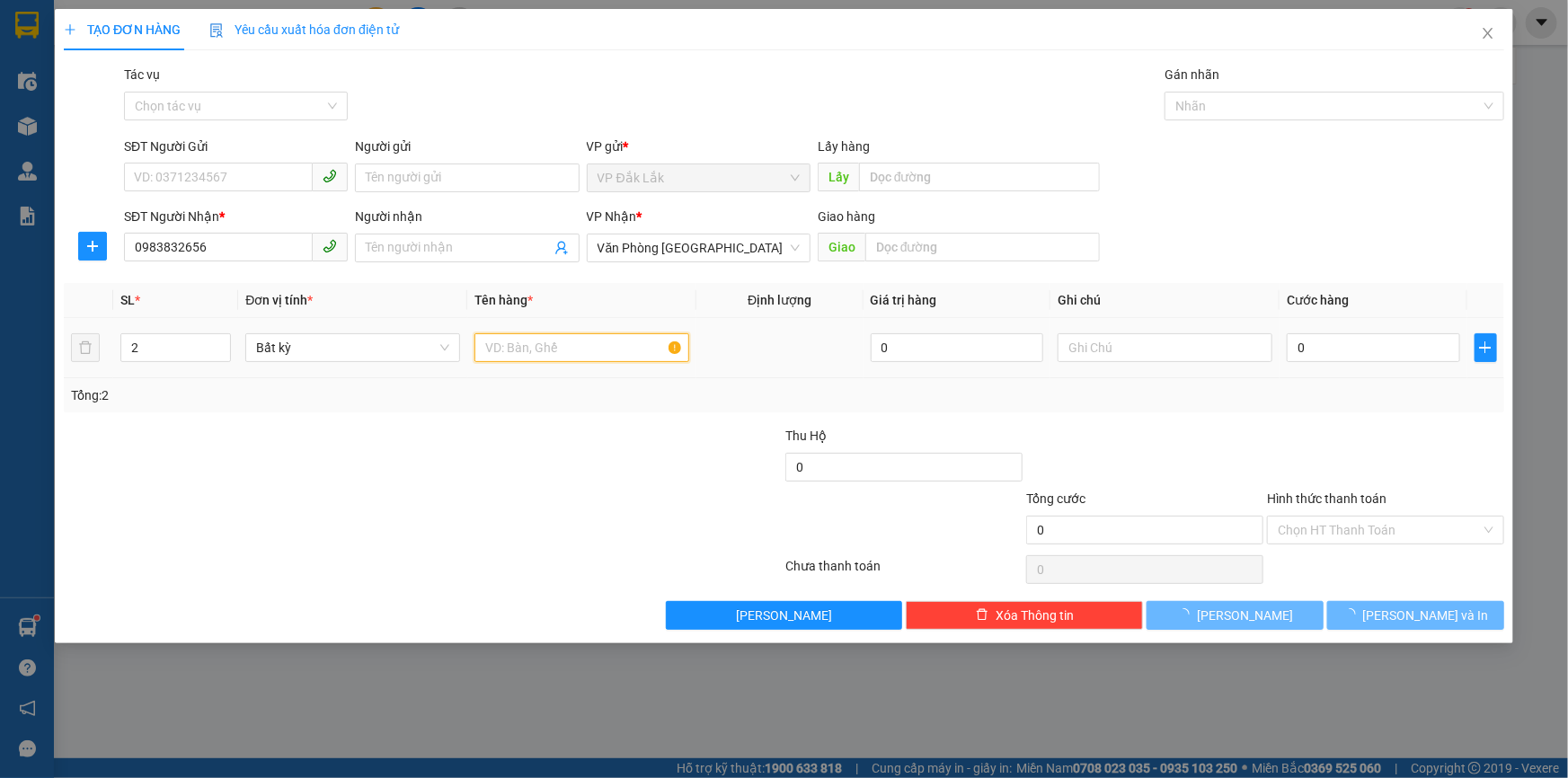
click at [505, 354] on input "text" at bounding box center [581, 348] width 214 height 29
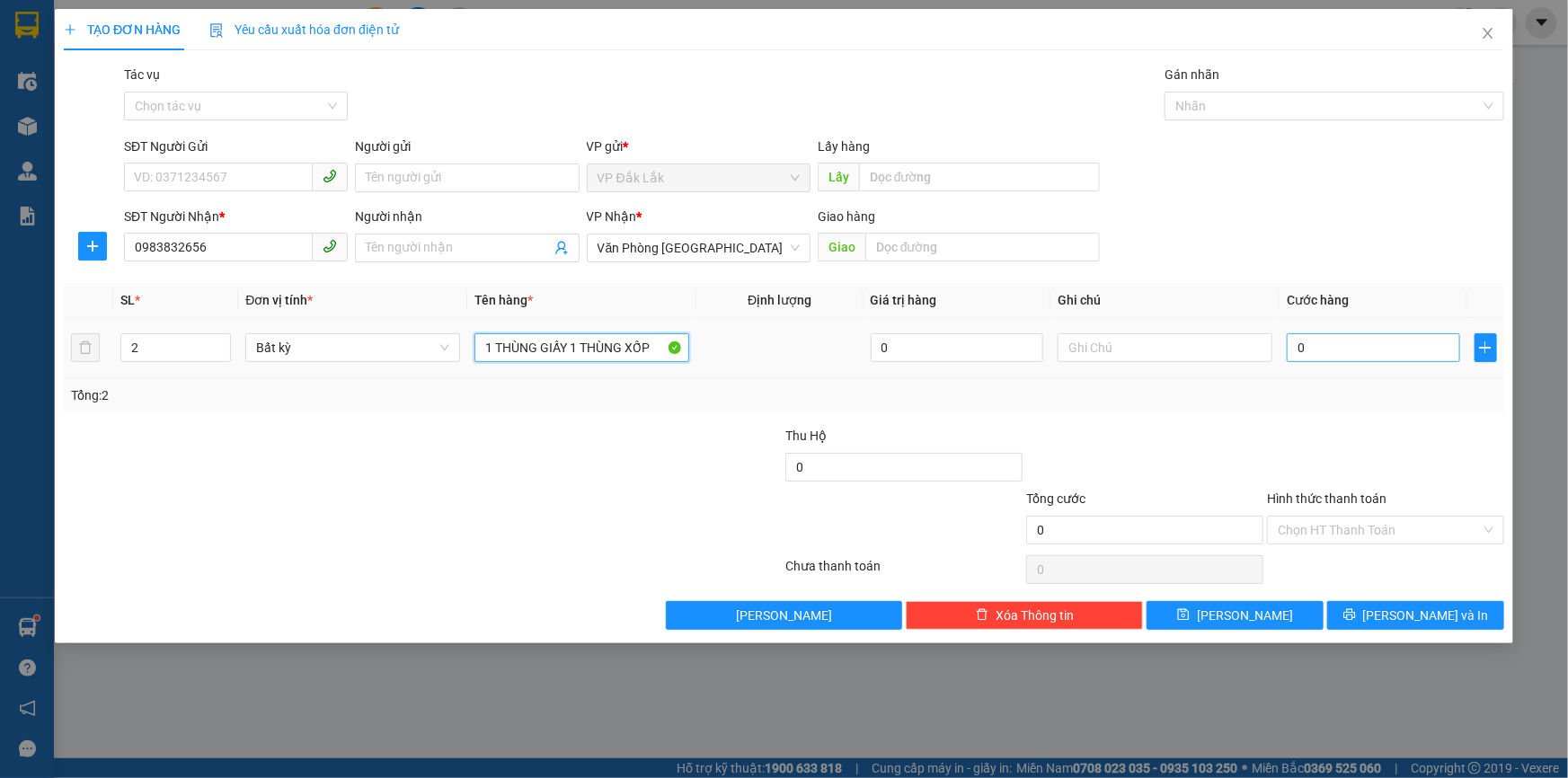
type input "1 THÙNG GIẤY 1 THÙNG XỐP"
click at [1411, 352] on input "0" at bounding box center [1373, 348] width 174 height 29
type input "1"
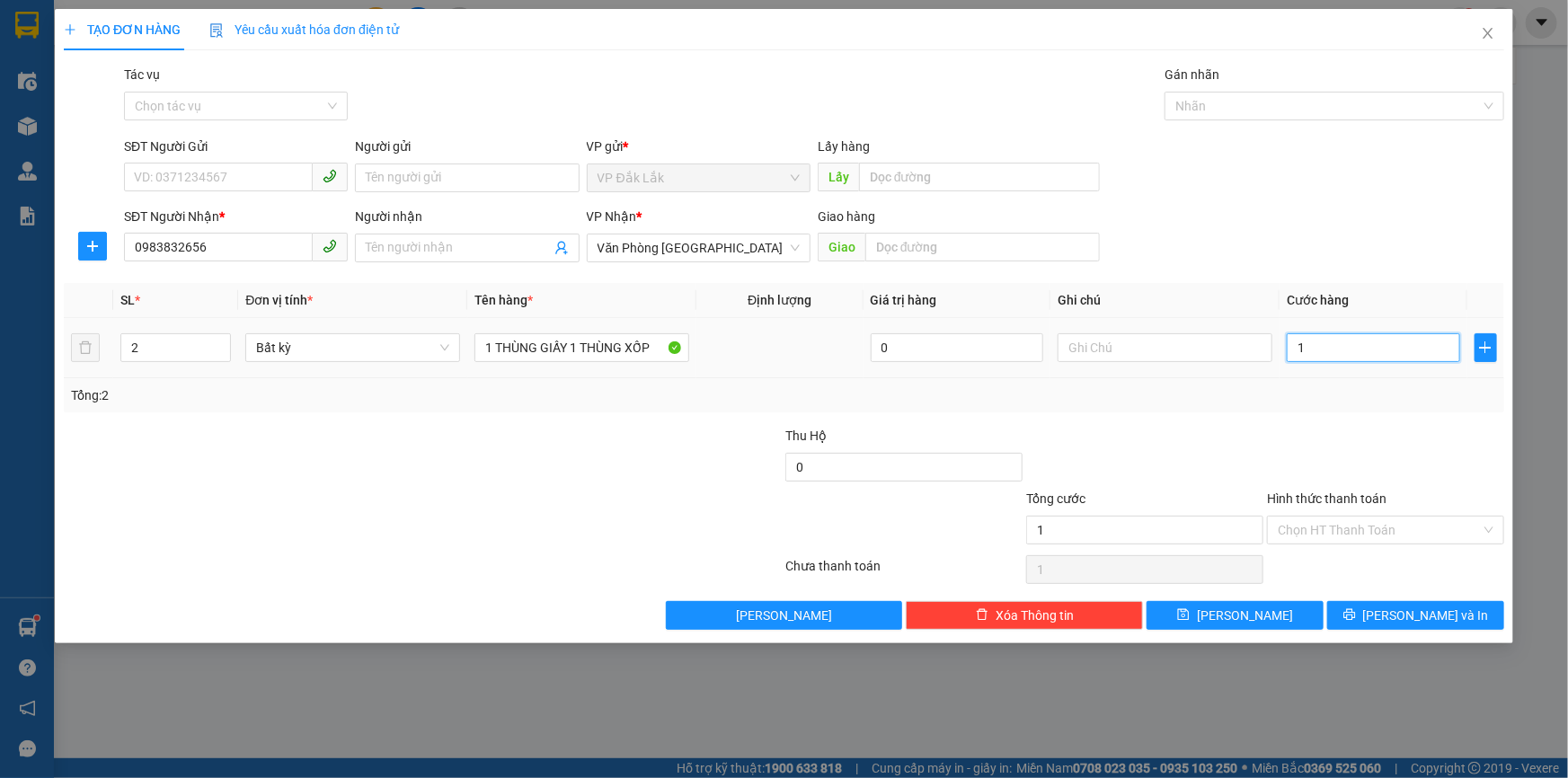
type input "10"
type input "100"
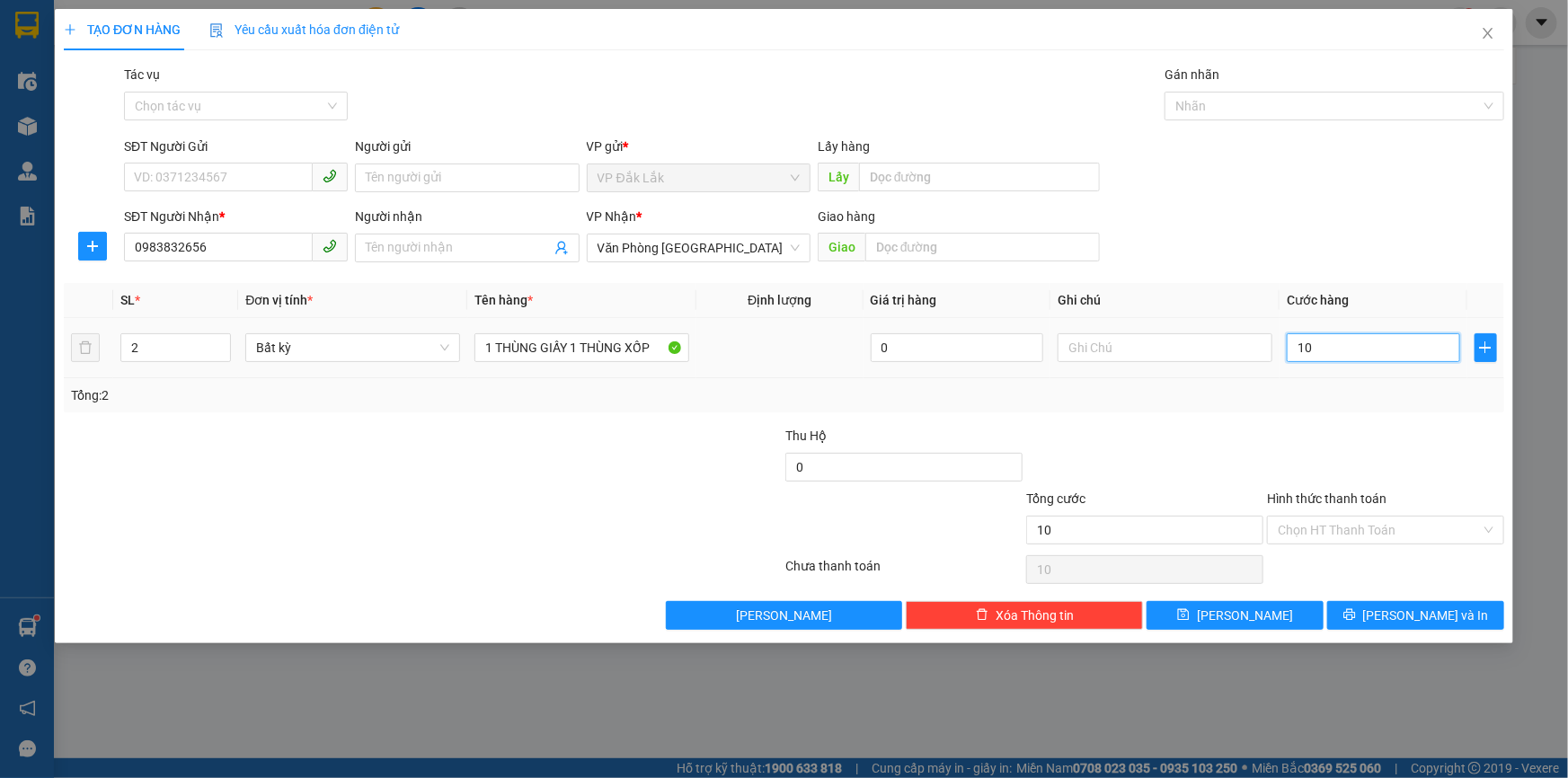
type input "100"
type input "1.000"
type input "10.000"
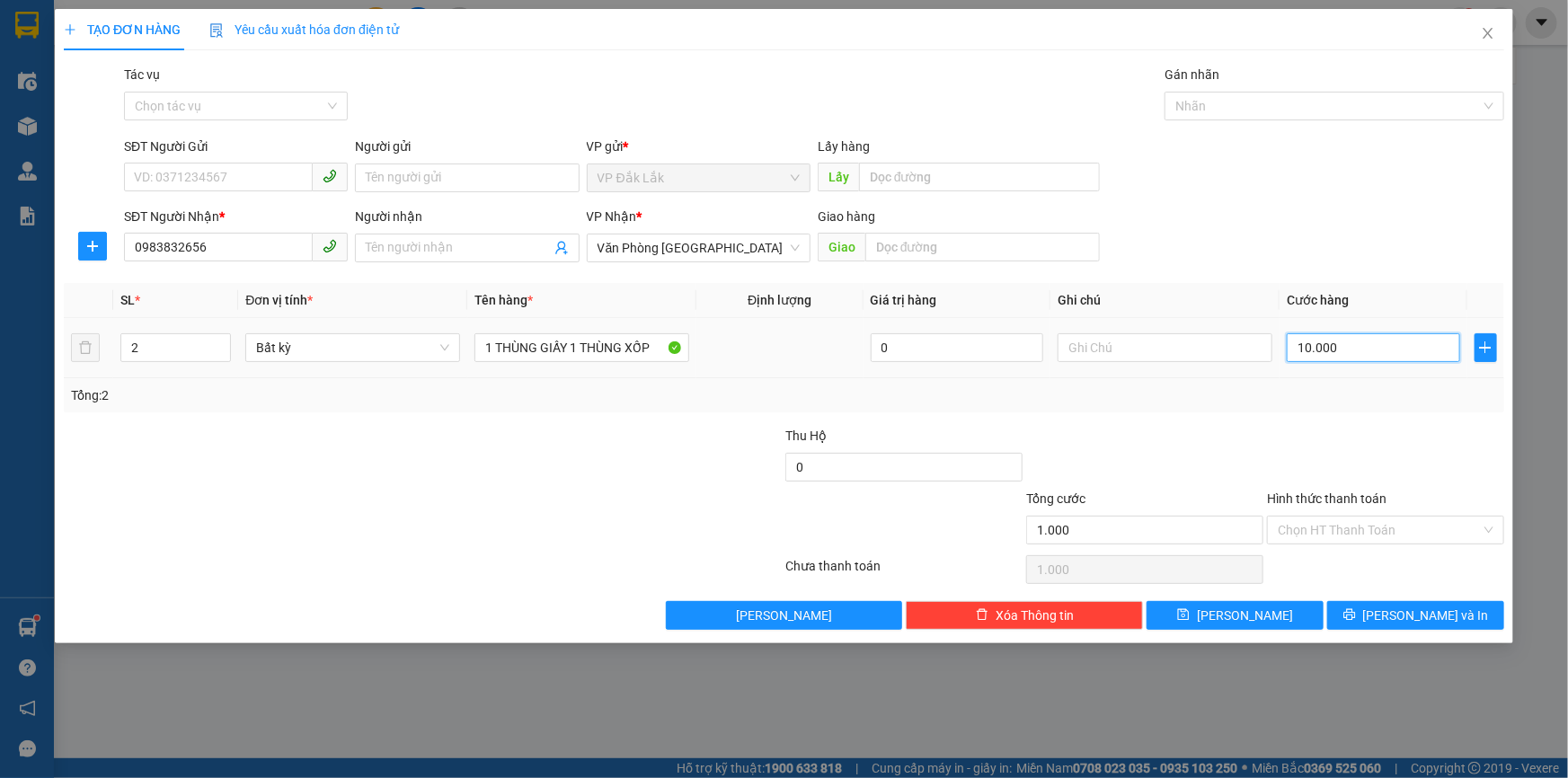
type input "10.000"
type input "100.000"
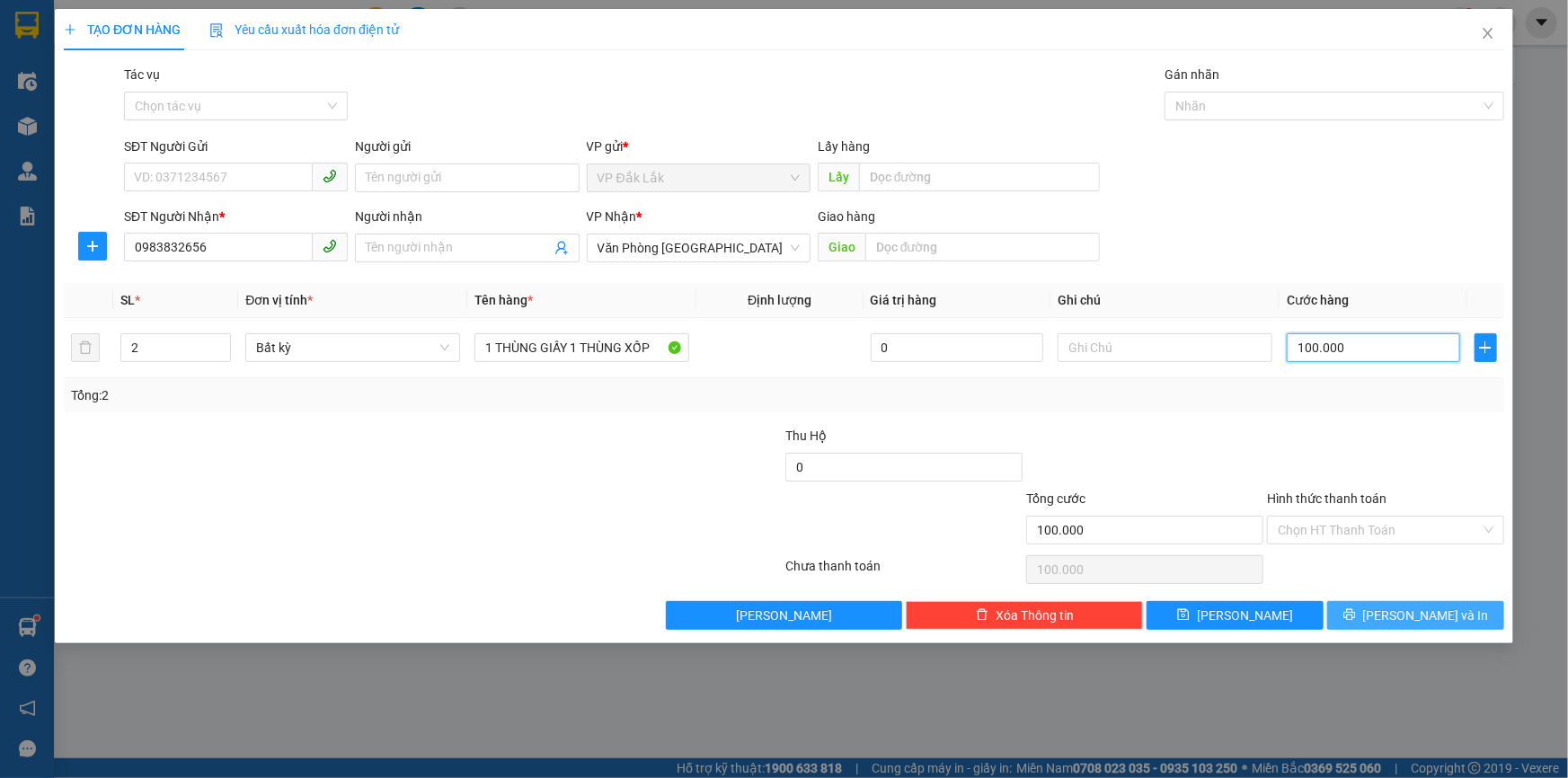
type input "100.000"
click at [1376, 613] on button "[PERSON_NAME] và In" at bounding box center [1415, 616] width 177 height 29
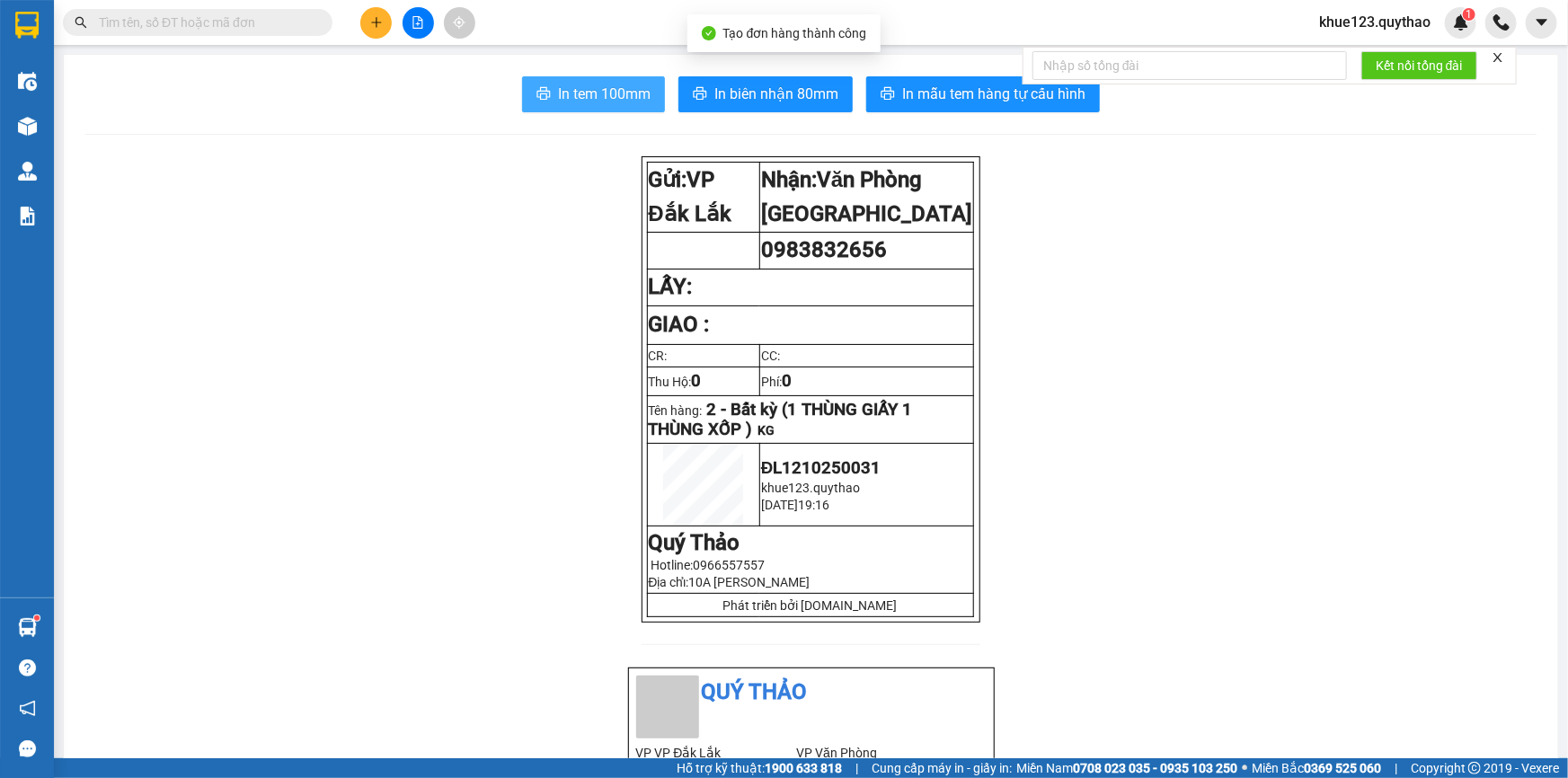
click at [621, 98] on span "In tem 100mm" at bounding box center [604, 94] width 93 height 23
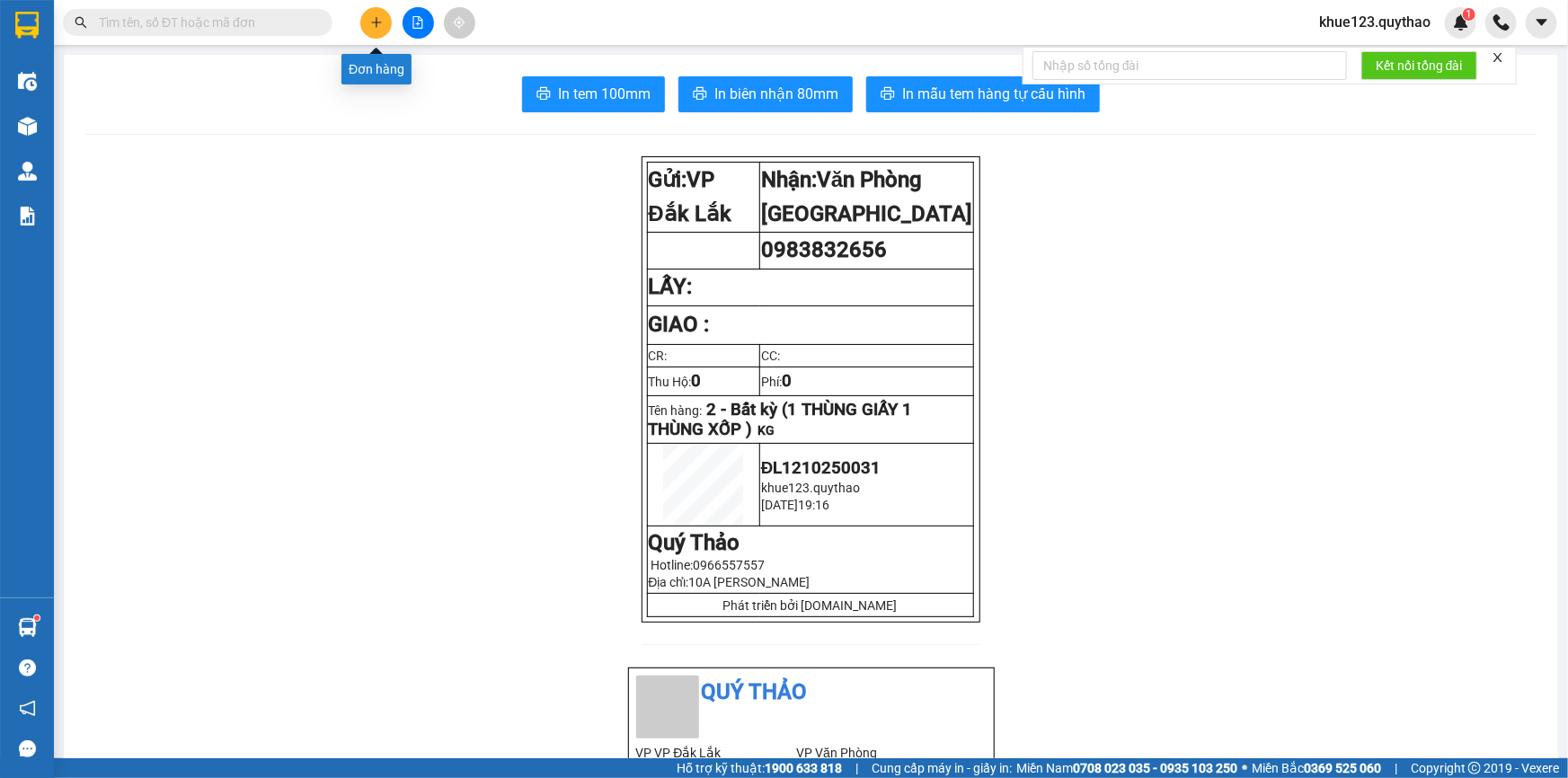
click at [368, 20] on button at bounding box center [376, 23] width 32 height 32
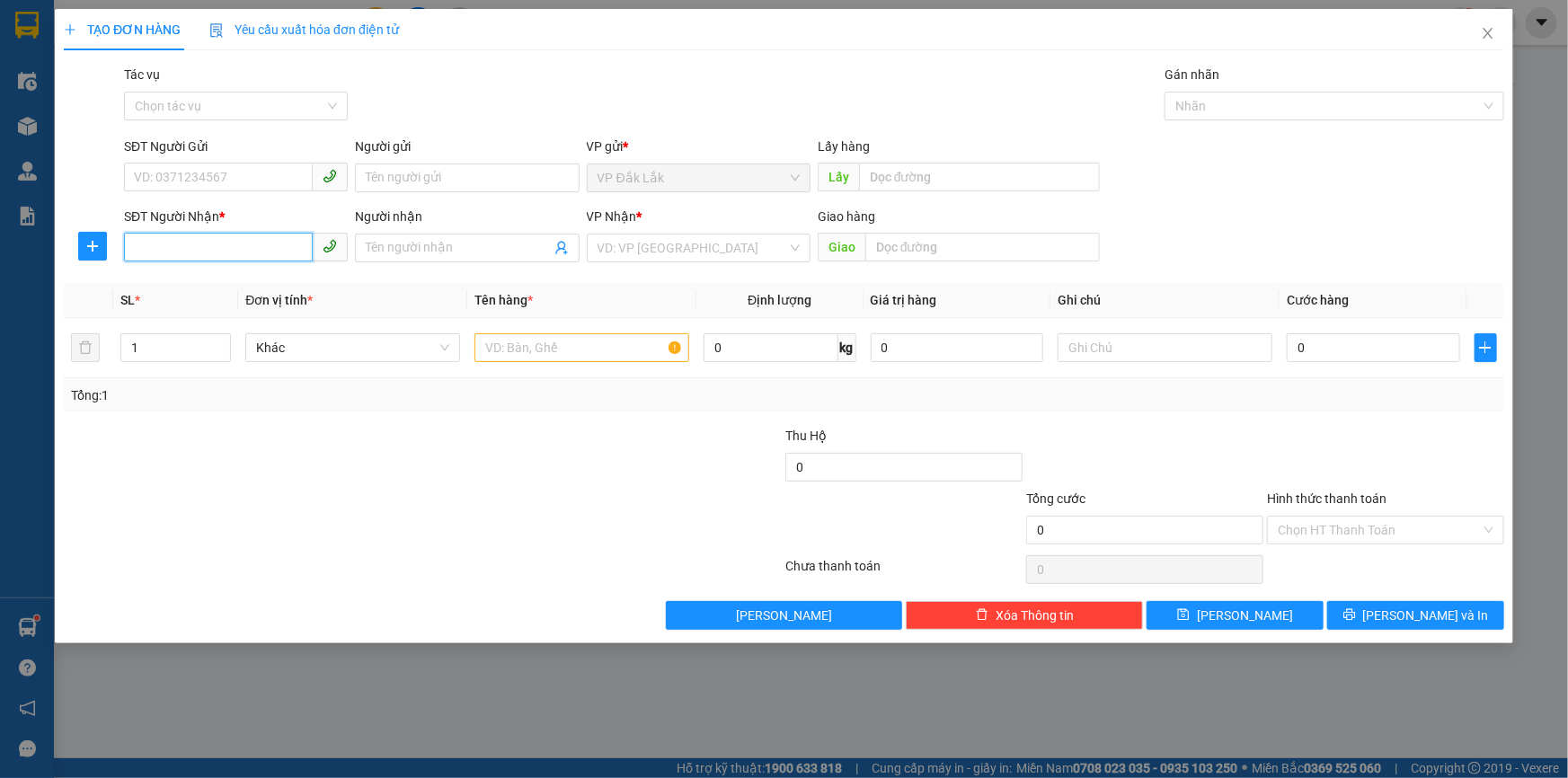
click at [214, 250] on input "SĐT Người Nhận *" at bounding box center [218, 247] width 189 height 29
type input "0938752955"
click at [635, 244] on input "search" at bounding box center [692, 248] width 190 height 27
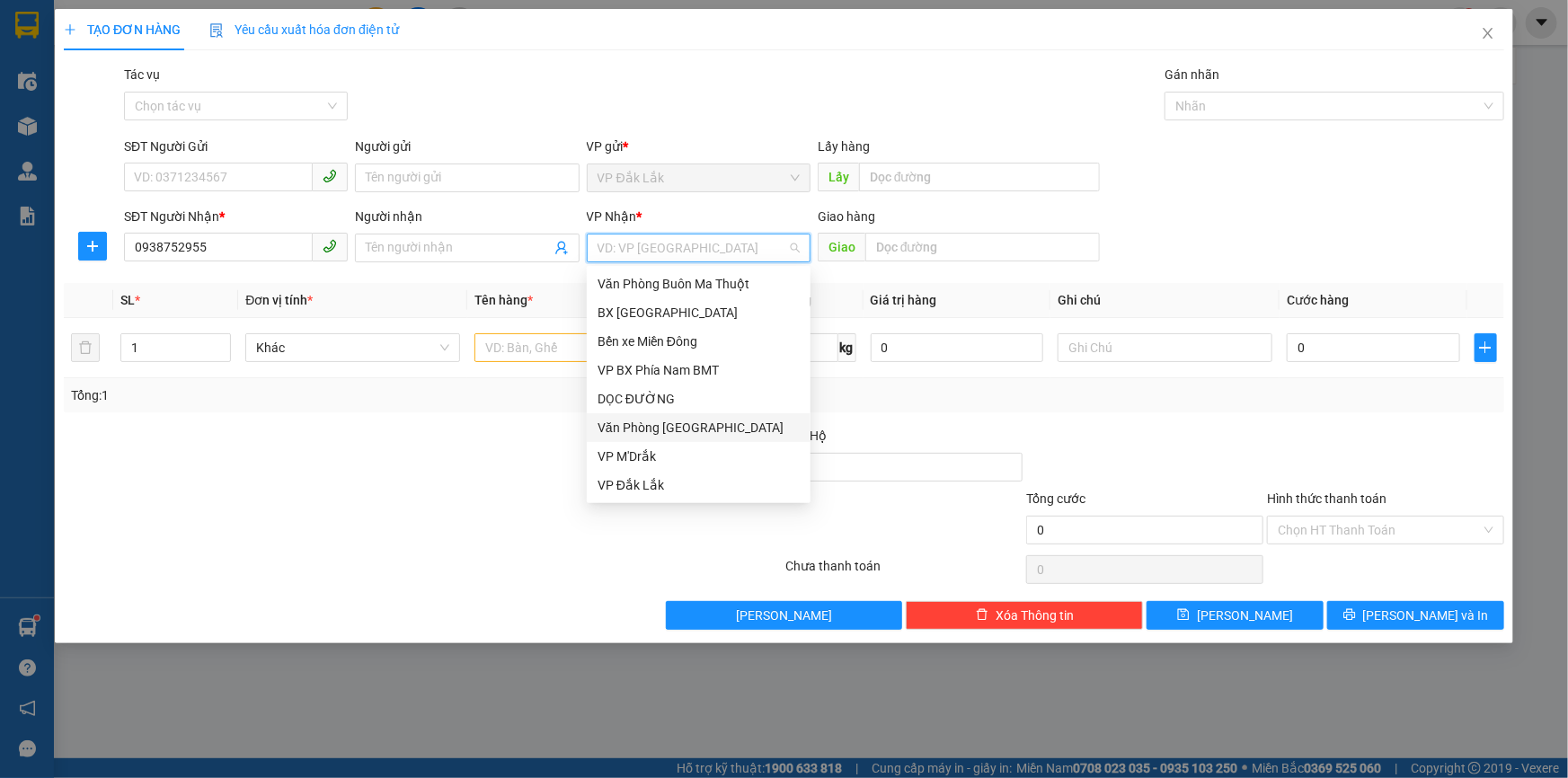
click at [667, 432] on div "Văn Phòng [GEOGRAPHIC_DATA]" at bounding box center [699, 428] width 203 height 20
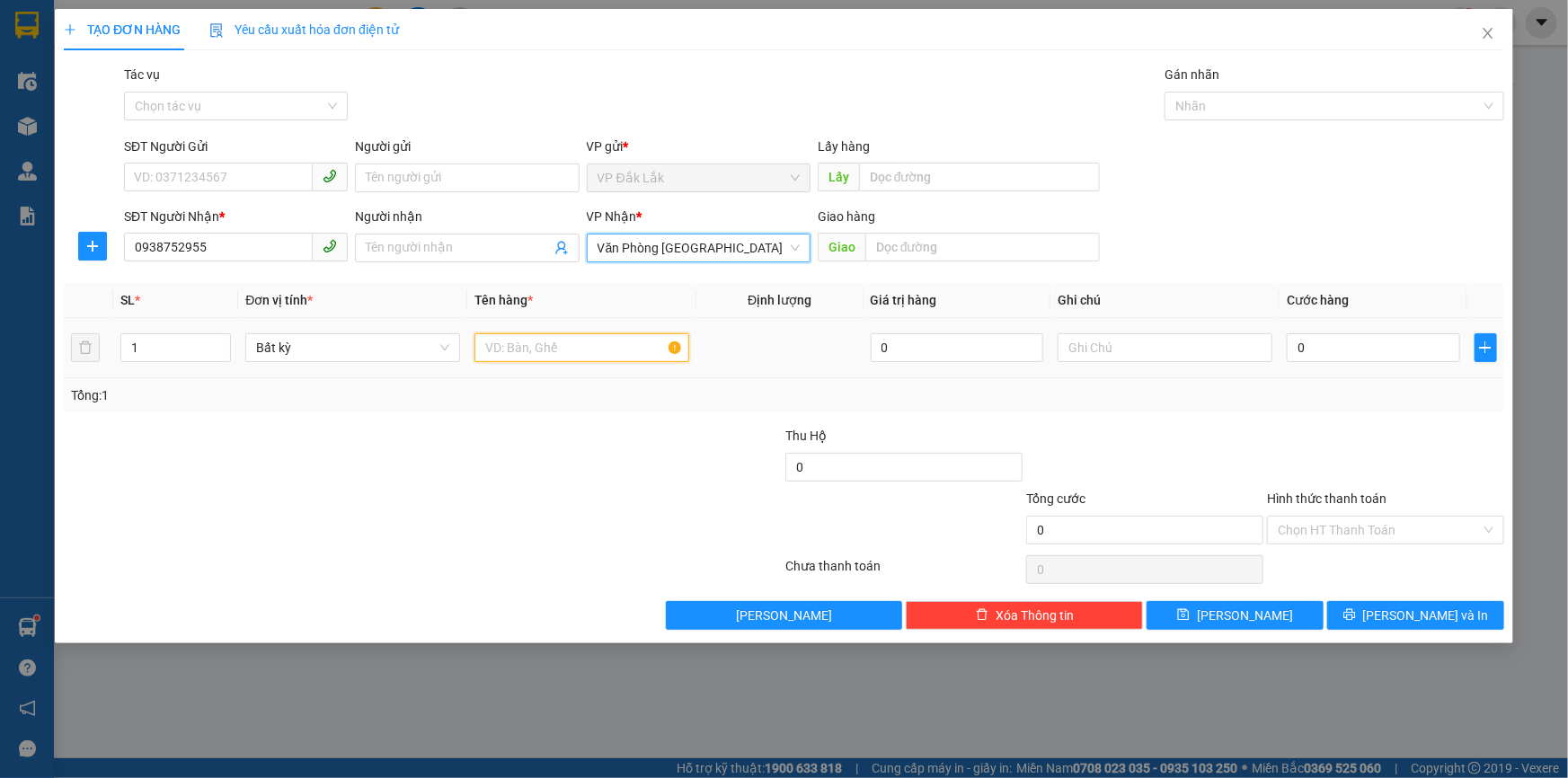
click at [584, 358] on input "text" at bounding box center [581, 348] width 214 height 29
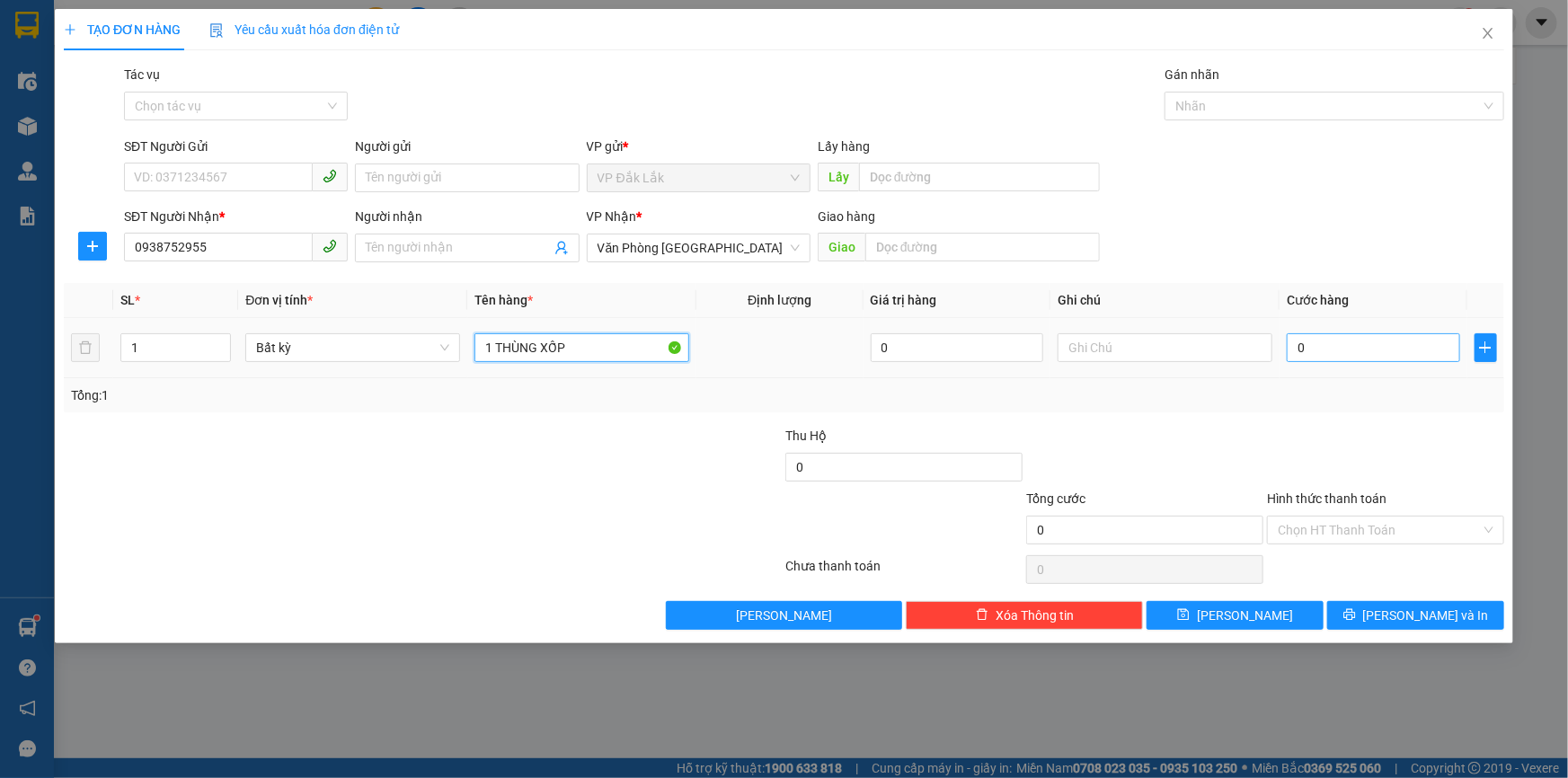
type input "1 THÙNG XỐP"
click at [1323, 342] on input "0" at bounding box center [1373, 348] width 174 height 29
type input "5"
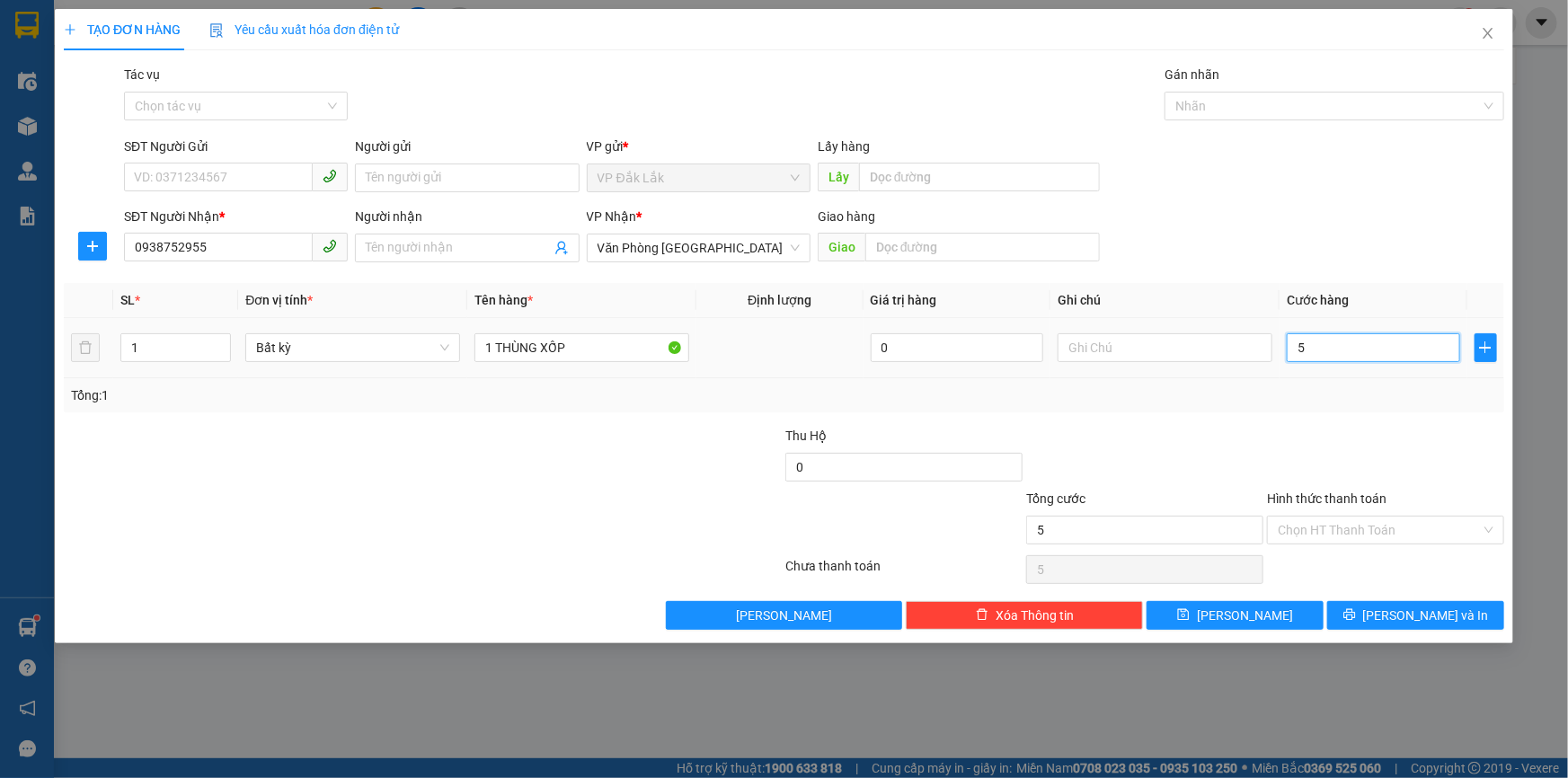
type input "50"
type input "500"
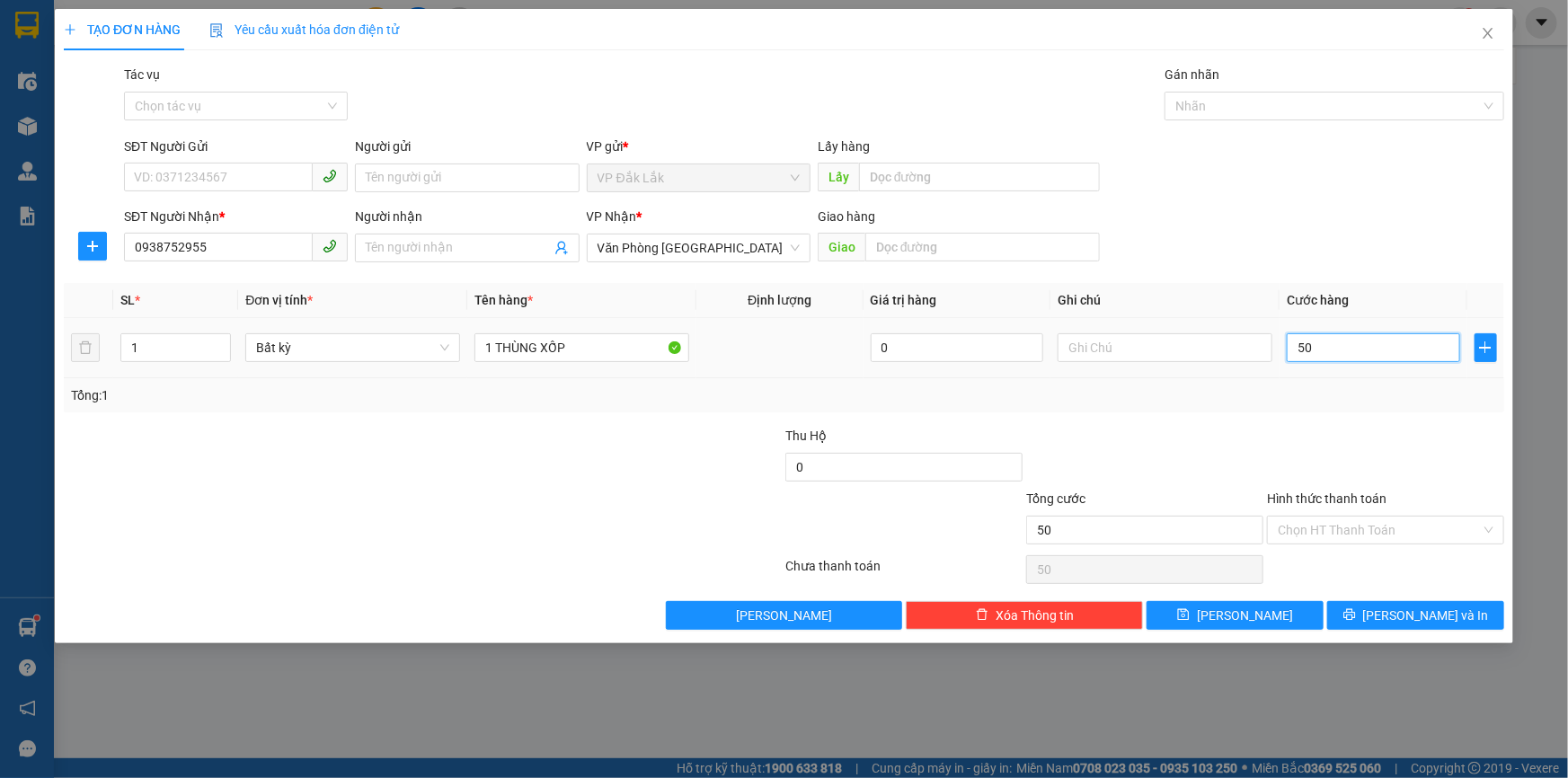
type input "500"
type input "5.000"
type input "50.000"
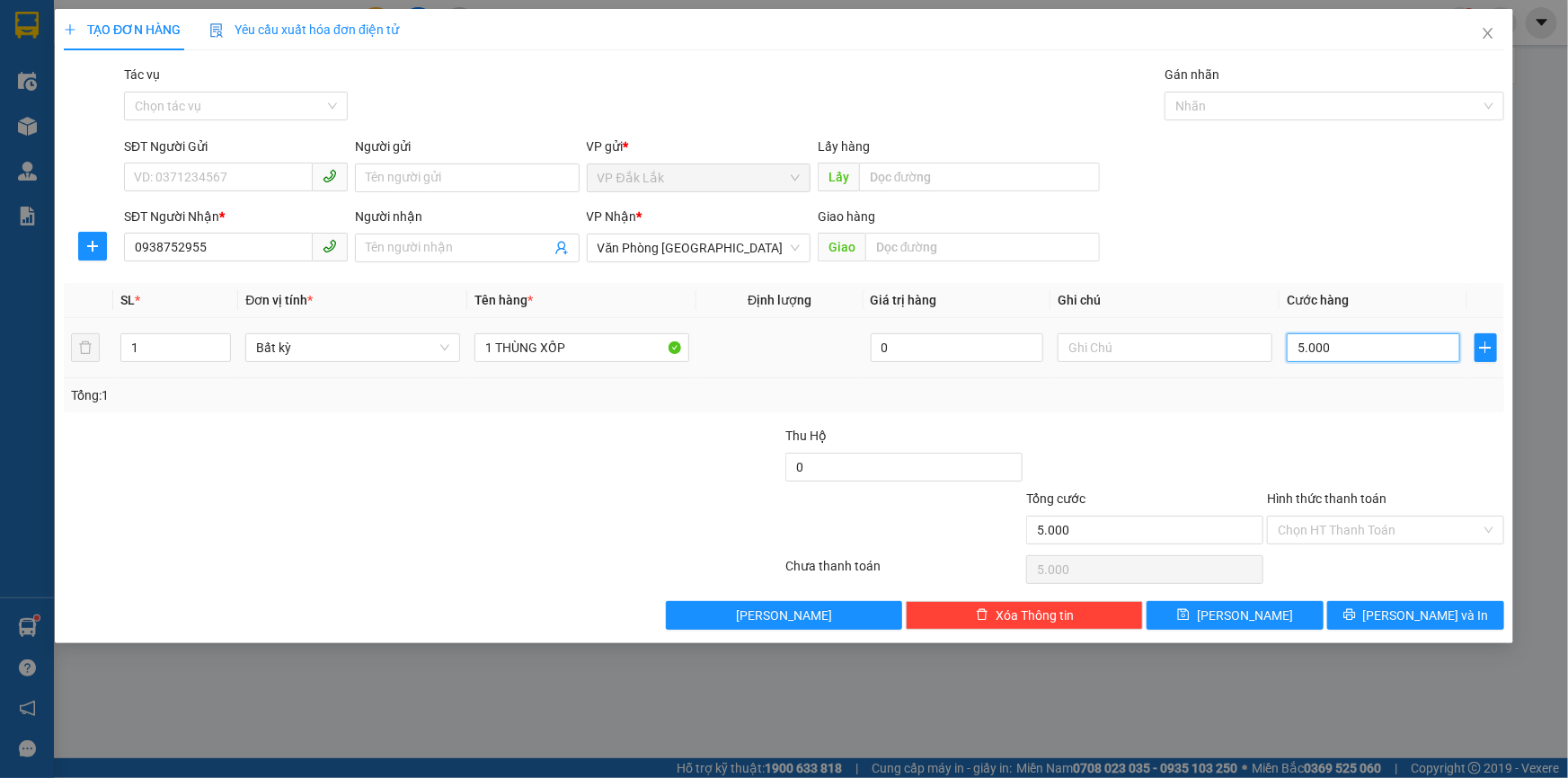
type input "50.000"
click at [1425, 613] on span "[PERSON_NAME] và In" at bounding box center [1425, 616] width 125 height 20
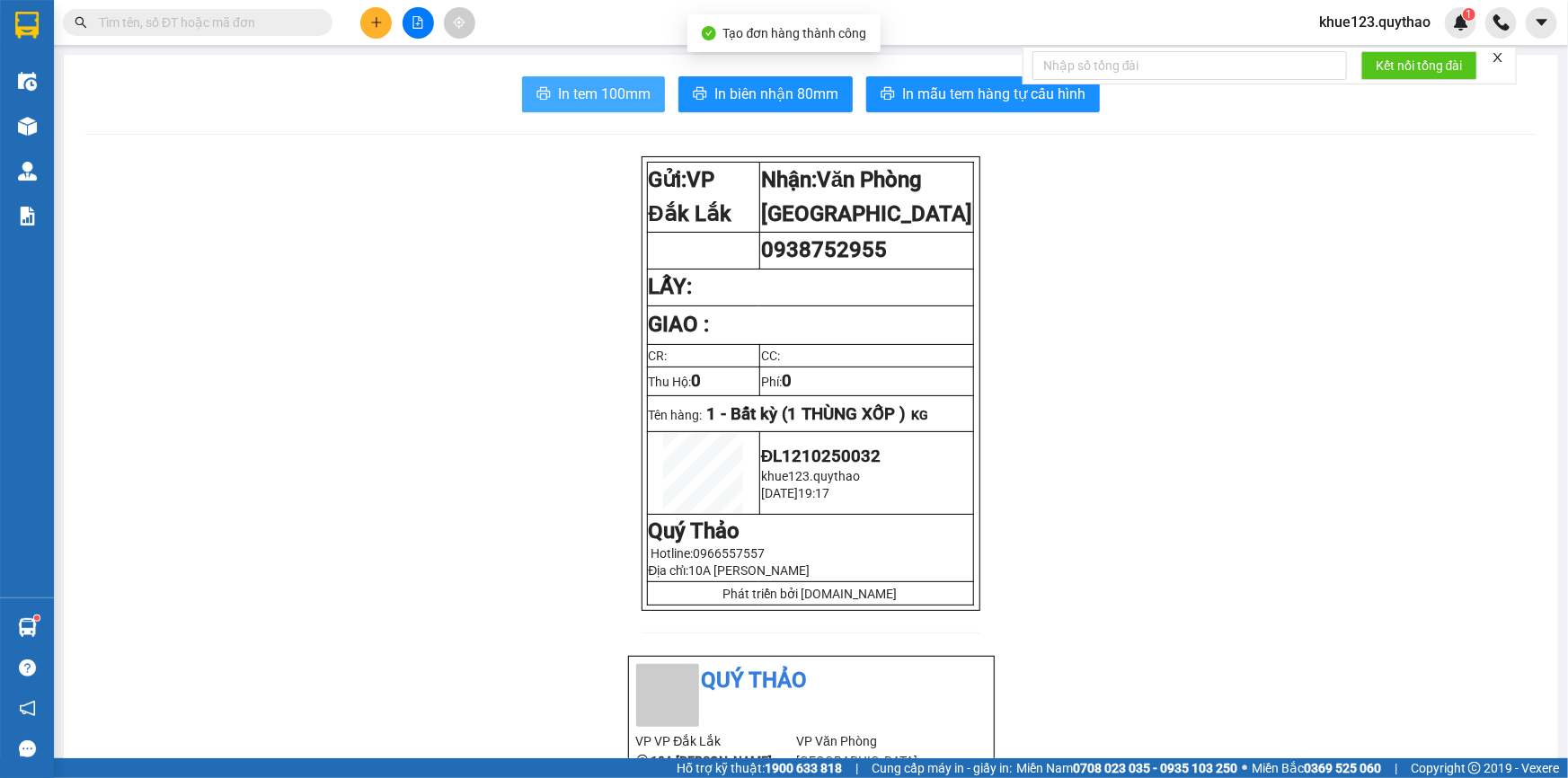
click at [612, 94] on span "In tem 100mm" at bounding box center [604, 94] width 93 height 23
